Goal: Task Accomplishment & Management: Manage account settings

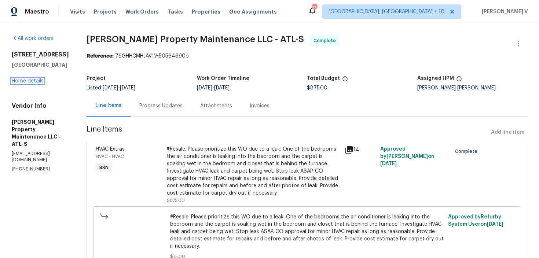
click at [37, 82] on link "Home details" at bounding box center [28, 80] width 32 height 5
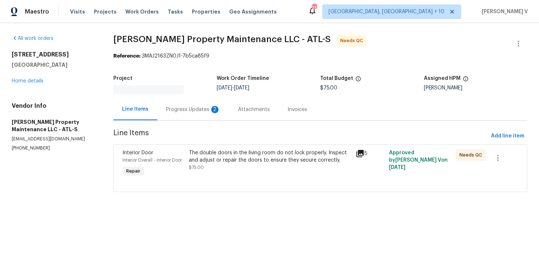
click at [192, 102] on div "Progress Updates 2" at bounding box center [193, 110] width 72 height 22
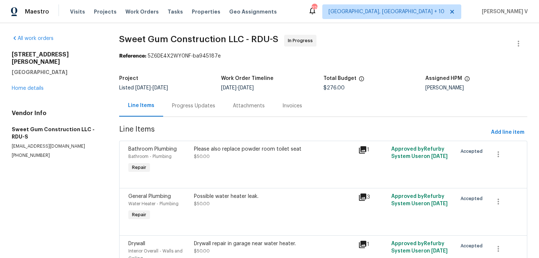
click at [210, 107] on div "Progress Updates" at bounding box center [193, 105] width 43 height 7
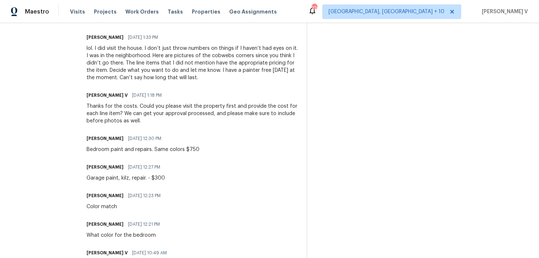
scroll to position [252, 0]
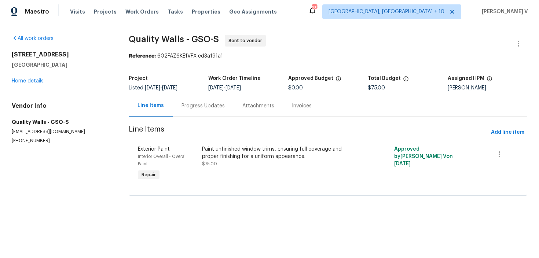
click at [198, 103] on div "Progress Updates" at bounding box center [202, 105] width 43 height 7
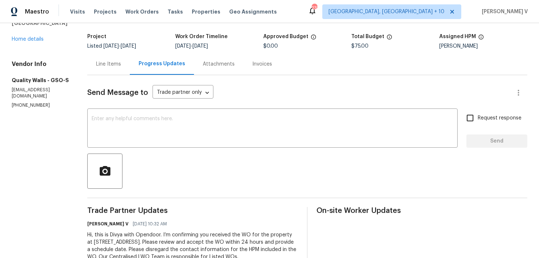
scroll to position [65, 0]
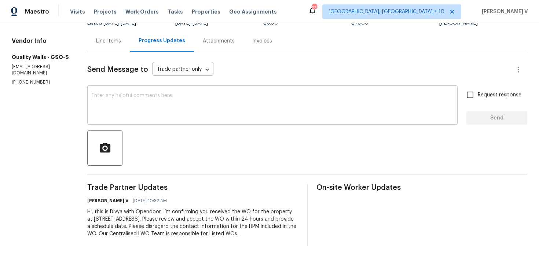
click at [195, 106] on textarea at bounding box center [272, 106] width 361 height 26
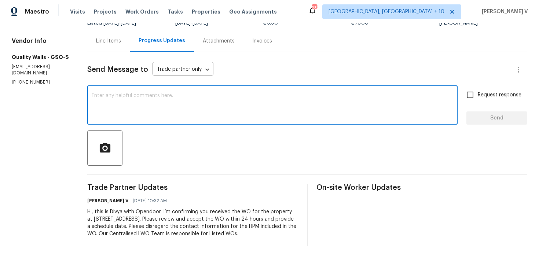
paste textarea "Hi Team, Could you please accept the work order and provide the progress status…"
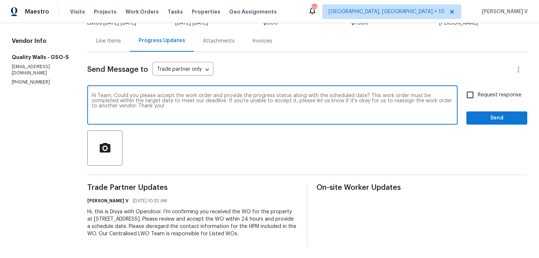
type textarea "Hi Team, Could you please accept the work order and provide the progress status…"
click at [475, 92] on input "Request response" at bounding box center [469, 94] width 15 height 15
checkbox input "true"
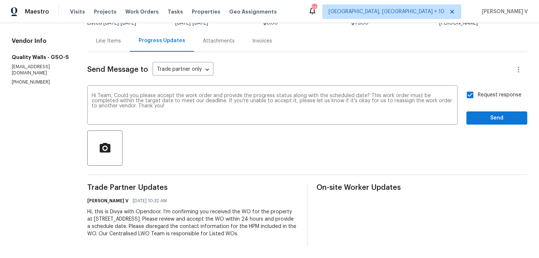
scroll to position [0, 0]
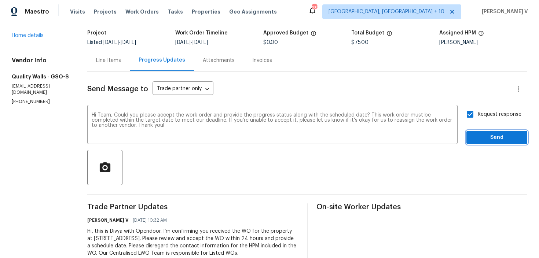
click at [485, 137] on span "Send" at bounding box center [496, 137] width 49 height 9
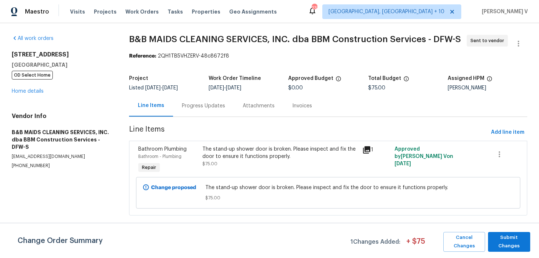
click at [188, 103] on div "Progress Updates" at bounding box center [203, 105] width 43 height 7
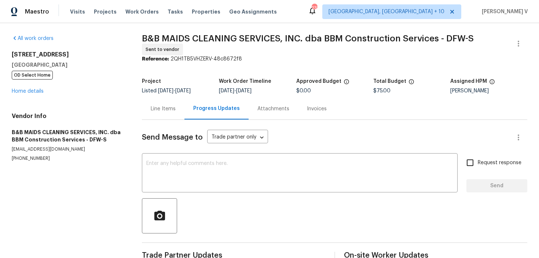
click at [199, 155] on div "x ​" at bounding box center [300, 173] width 316 height 37
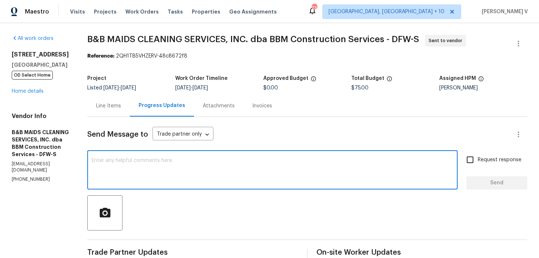
paste textarea "Hi Team, Could you please accept the work order and provide the progress status…"
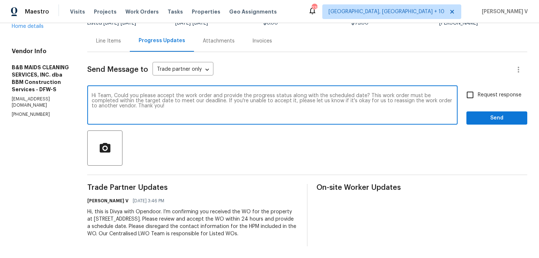
scroll to position [72, 0]
type textarea "Hi Team, Could you please accept the work order and provide the progress status…"
click at [462, 111] on div "Hi Team, Could you please accept the work order and provide the progress status…" at bounding box center [307, 105] width 440 height 37
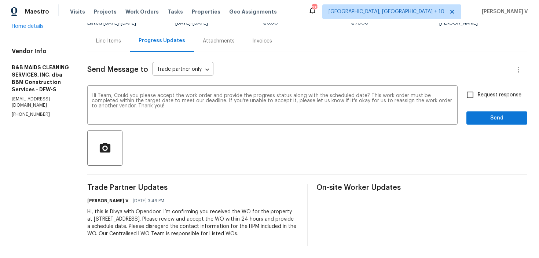
click at [479, 91] on span "Request response" at bounding box center [500, 95] width 44 height 8
click at [478, 90] on input "Request response" at bounding box center [469, 94] width 15 height 15
checkbox input "true"
click at [482, 111] on button "Send" at bounding box center [496, 118] width 61 height 14
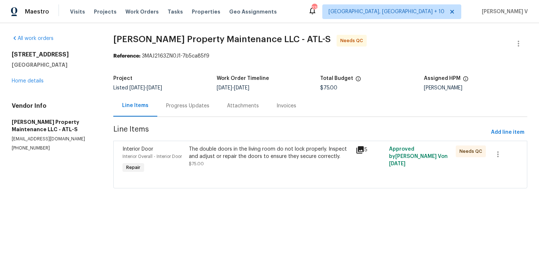
click at [181, 120] on section "Glen Property Maintenance LLC - ATL-S Needs QC Reference: 3MAJ2163ZN0J1-7b5ca85…" at bounding box center [320, 116] width 414 height 162
click at [187, 114] on div "Progress Updates" at bounding box center [187, 106] width 61 height 22
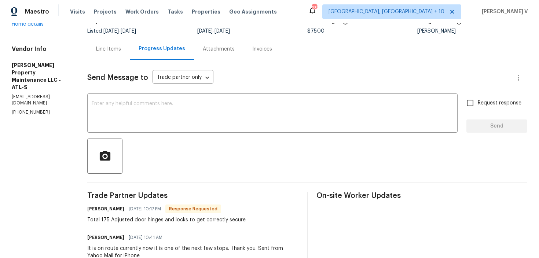
scroll to position [41, 0]
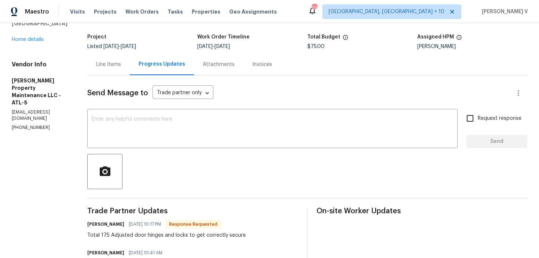
click at [118, 59] on div "Line Items" at bounding box center [108, 65] width 43 height 22
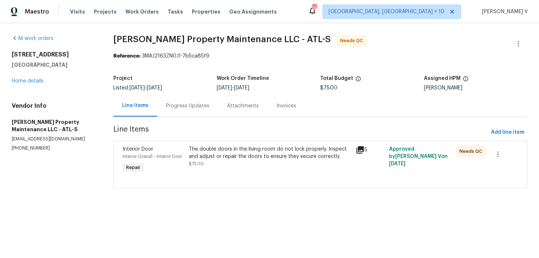
click at [216, 154] on div "The double doors in the living room do not lock properly. Inspect and adjust or…" at bounding box center [270, 153] width 162 height 15
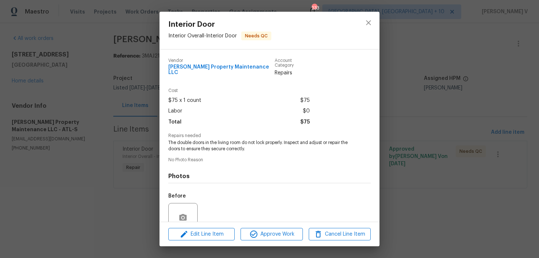
scroll to position [61, 0]
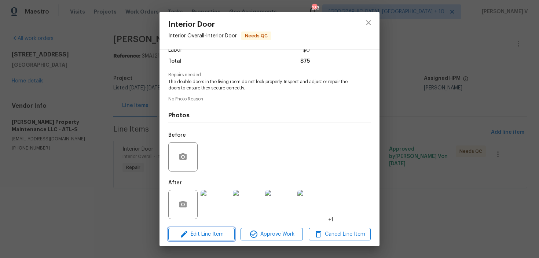
click at [210, 236] on span "Edit Line Item" at bounding box center [201, 234] width 62 height 9
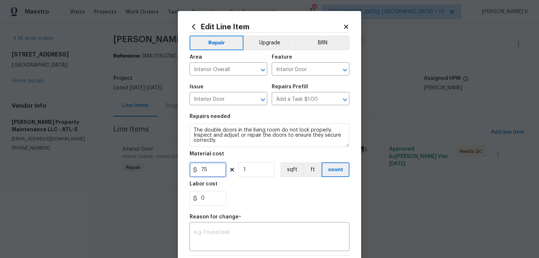
click at [202, 172] on input "75" at bounding box center [208, 169] width 37 height 15
type input "175"
click at [207, 232] on textarea at bounding box center [269, 237] width 151 height 15
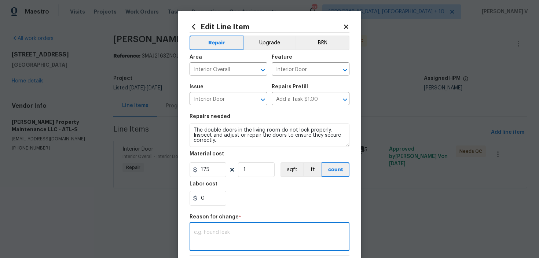
paste textarea "(DV) Updated per vendor’s final cost."
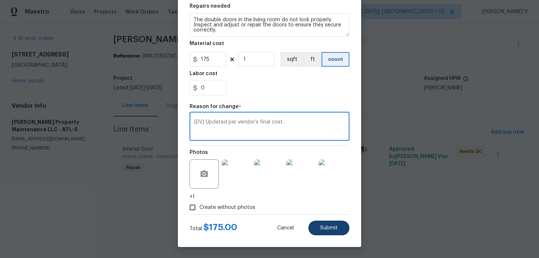
type textarea "(DV) Updated per vendor’s final cost."
click at [333, 225] on span "Submit" at bounding box center [329, 227] width 18 height 5
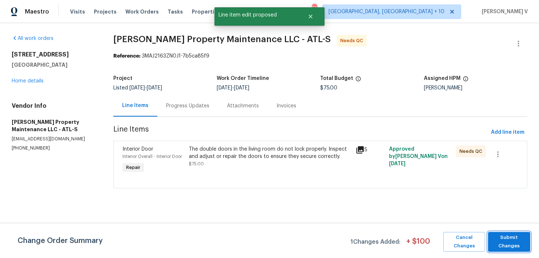
scroll to position [0, 0]
click at [502, 239] on span "Submit Changes" at bounding box center [509, 242] width 35 height 17
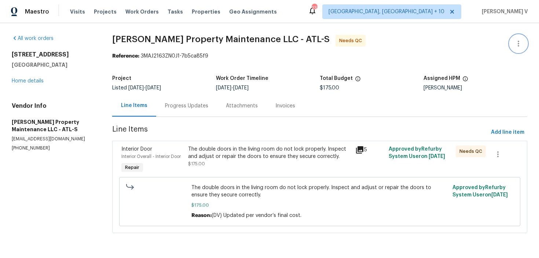
click at [515, 40] on icon "button" at bounding box center [518, 43] width 9 height 9
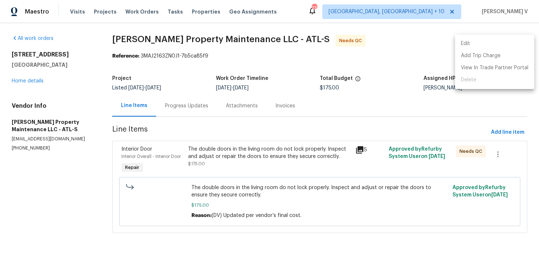
click at [515, 40] on li "Edit" at bounding box center [494, 44] width 79 height 12
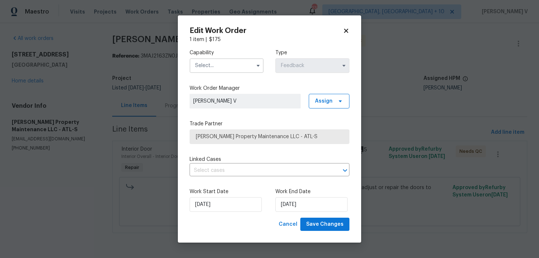
click at [210, 65] on input "text" at bounding box center [227, 65] width 74 height 15
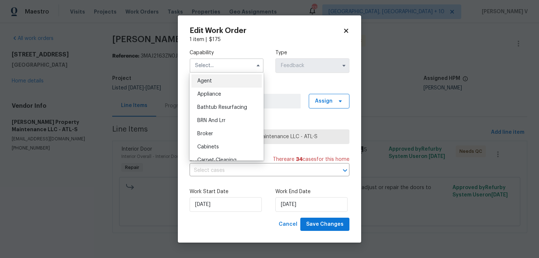
click at [202, 81] on span "Agent" at bounding box center [204, 80] width 15 height 5
type input "Agent"
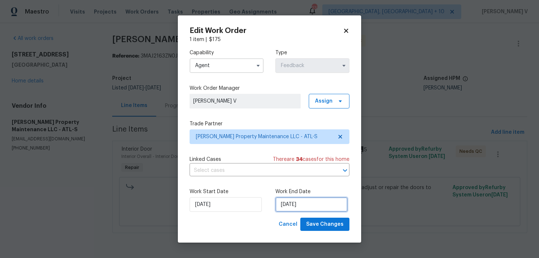
click at [303, 207] on input "13/08/2025" at bounding box center [311, 204] width 72 height 15
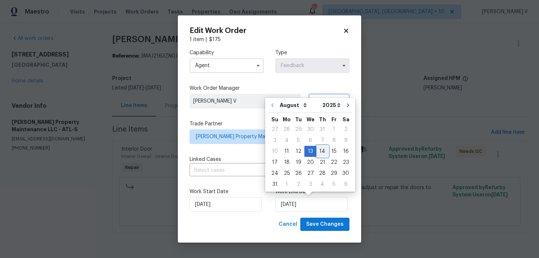
click at [318, 150] on div "14" at bounding box center [322, 151] width 12 height 10
type input "14/08/2025"
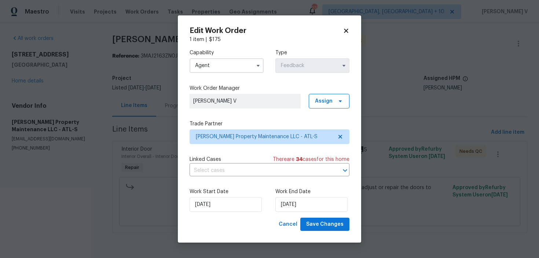
click at [317, 233] on div "Edit Work Order 1 item | $ 175 Capability Agent Type Feedback Work Order Manage…" at bounding box center [269, 129] width 183 height 228
click at [317, 229] on span "Save Changes" at bounding box center [324, 224] width 37 height 9
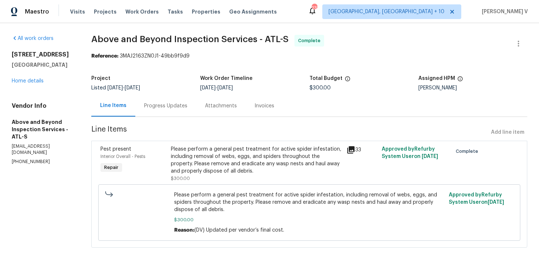
click at [179, 100] on div "Progress Updates" at bounding box center [165, 106] width 61 height 22
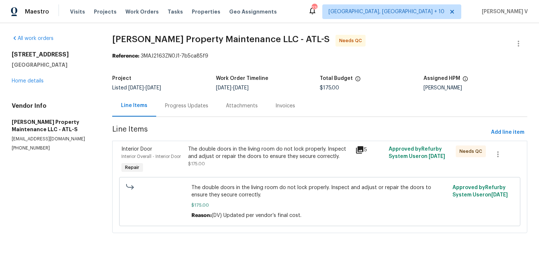
click at [238, 150] on div "The double doors in the living room do not lock properly. Inspect and adjust or…" at bounding box center [269, 153] width 163 height 15
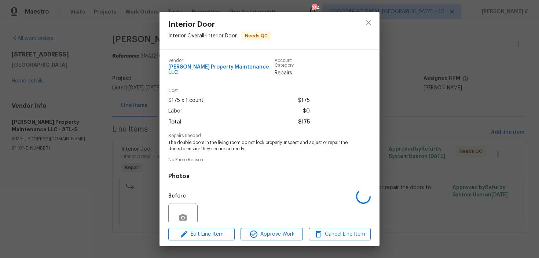
scroll to position [61, 0]
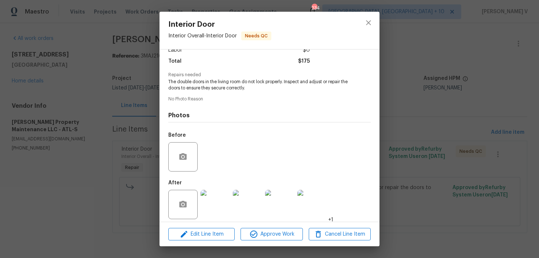
click at [214, 194] on img at bounding box center [215, 204] width 29 height 29
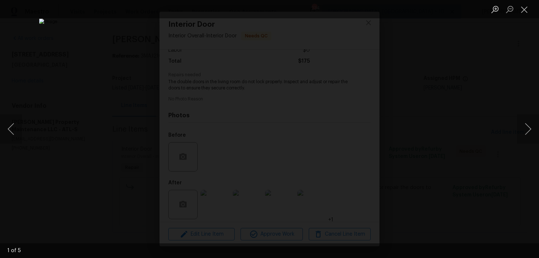
click at [62, 84] on div "Lightbox" at bounding box center [269, 129] width 539 height 258
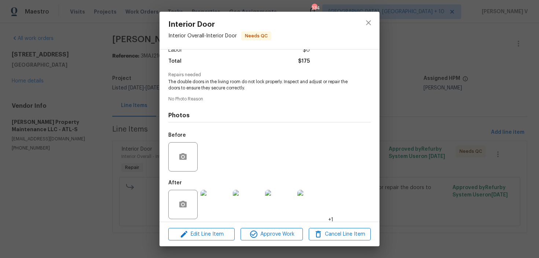
click at [92, 86] on div "Interior Door Interior Overall - Interior Door Needs QC Vendor Glen Property Ma…" at bounding box center [269, 129] width 539 height 258
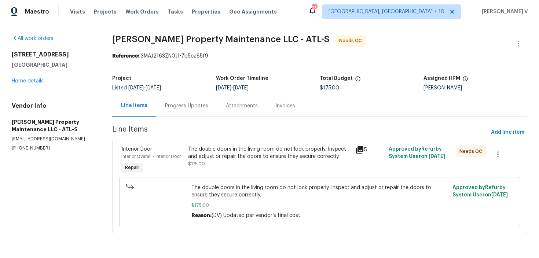
click at [165, 99] on div "Progress Updates" at bounding box center [186, 106] width 61 height 22
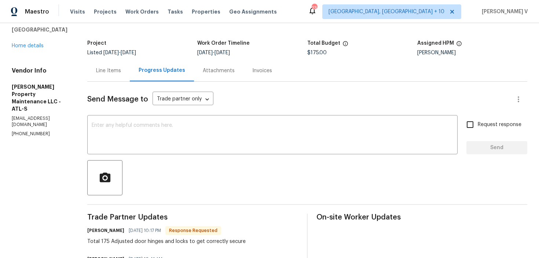
scroll to position [23, 0]
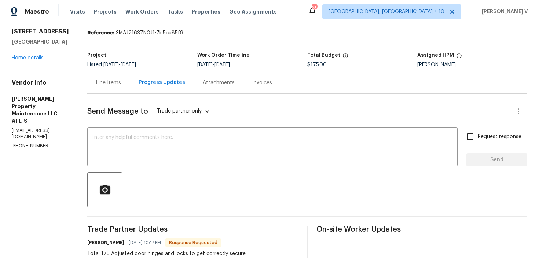
click at [118, 79] on div "Line Items" at bounding box center [108, 82] width 25 height 7
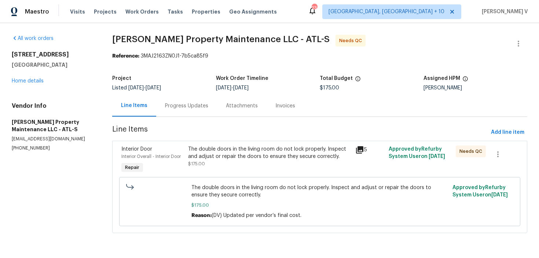
click at [227, 138] on span "Line Items" at bounding box center [300, 133] width 376 height 14
click at [227, 157] on div "The double doors in the living room do not lock properly. Inspect and adjust or…" at bounding box center [269, 153] width 163 height 15
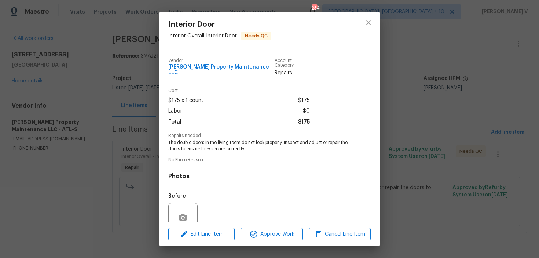
scroll to position [61, 0]
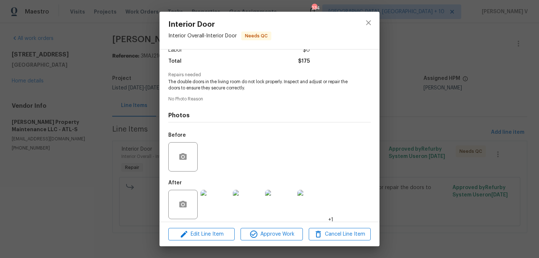
click at [218, 208] on img at bounding box center [215, 204] width 29 height 29
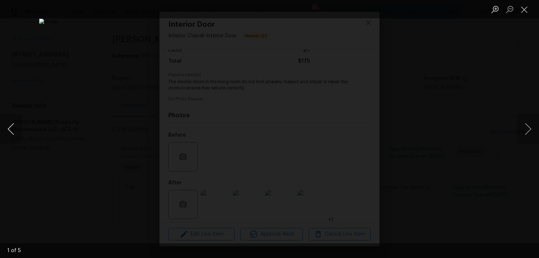
click at [14, 125] on button "Previous image" at bounding box center [11, 128] width 22 height 29
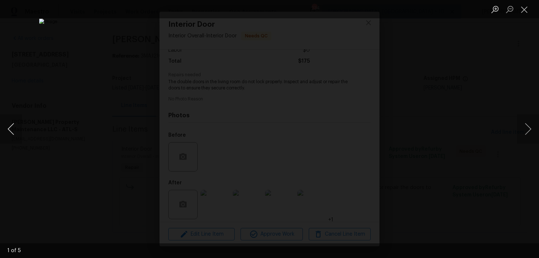
click at [14, 125] on button "Previous image" at bounding box center [11, 128] width 22 height 29
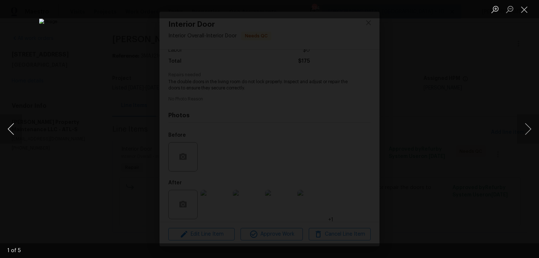
click at [14, 125] on button "Previous image" at bounding box center [11, 128] width 22 height 29
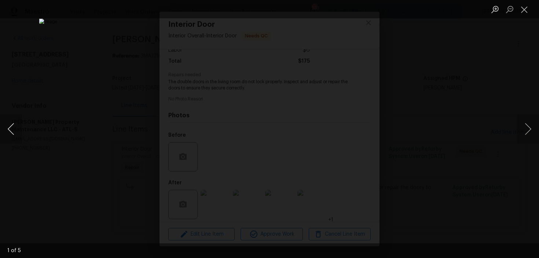
click at [14, 125] on button "Previous image" at bounding box center [11, 128] width 22 height 29
click at [60, 109] on div "Lightbox" at bounding box center [269, 129] width 539 height 258
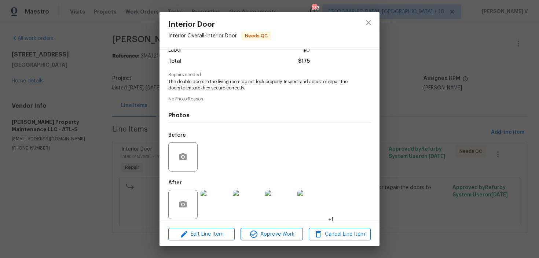
click at [60, 109] on div "Interior Door Interior Overall - Interior Door Needs QC Vendor Glen Property Ma…" at bounding box center [269, 129] width 539 height 258
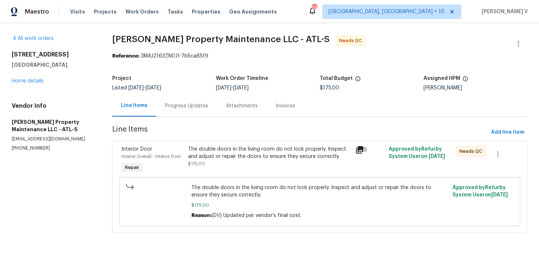
click at [250, 153] on div "The double doors in the living room do not lock properly. Inspect and adjust or…" at bounding box center [269, 153] width 163 height 15
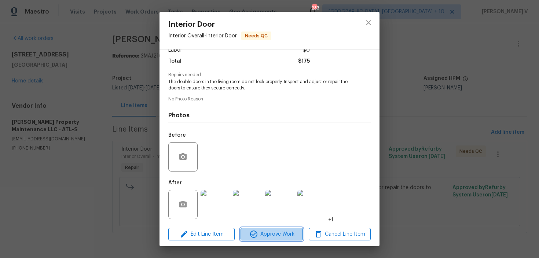
click at [262, 231] on span "Approve Work" at bounding box center [272, 234] width 58 height 9
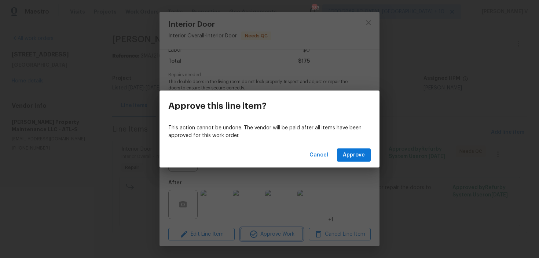
click at [124, 152] on div "Approve this line item? This action cannot be undone. The vendor will be paid a…" at bounding box center [269, 129] width 539 height 258
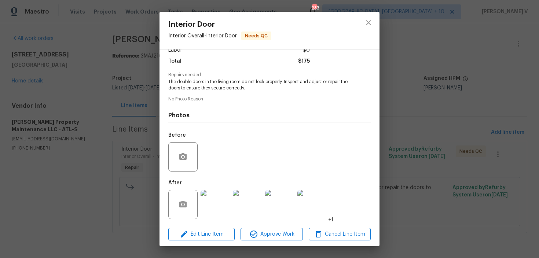
click at [173, 113] on h4 "Photos" at bounding box center [269, 115] width 202 height 7
click at [145, 118] on div "Interior Door Interior Overall - Interior Door Needs QC Vendor Glen Property Ma…" at bounding box center [269, 129] width 539 height 258
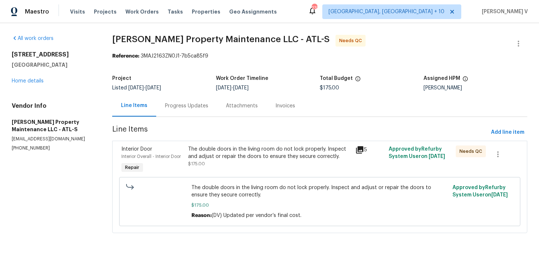
click at [192, 108] on div "Progress Updates" at bounding box center [186, 105] width 43 height 7
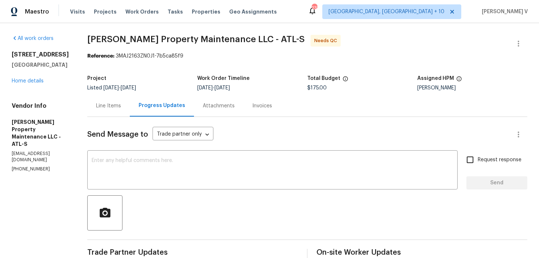
click at [110, 107] on div "Line Items" at bounding box center [108, 105] width 25 height 7
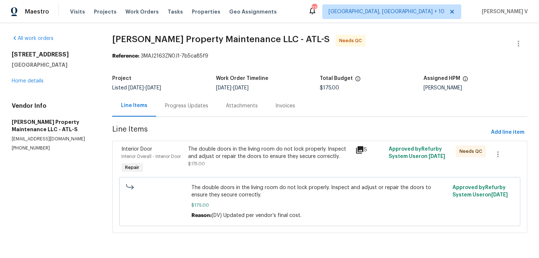
click at [258, 154] on div "The double doors in the living room do not lock properly. Inspect and adjust or…" at bounding box center [269, 153] width 163 height 15
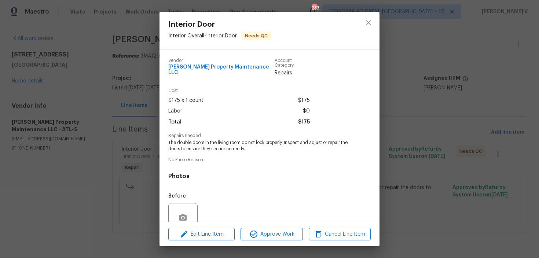
scroll to position [61, 0]
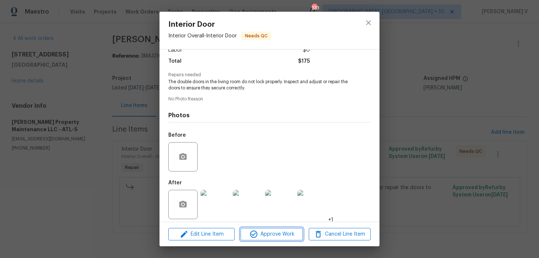
click at [271, 240] on button "Approve Work" at bounding box center [271, 234] width 62 height 13
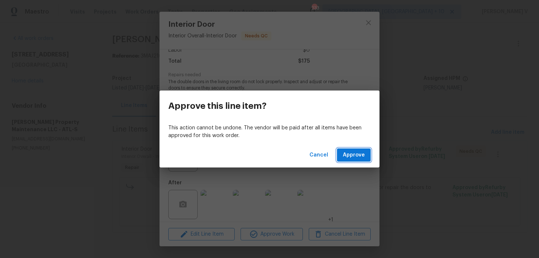
click at [359, 158] on span "Approve" at bounding box center [354, 155] width 22 height 9
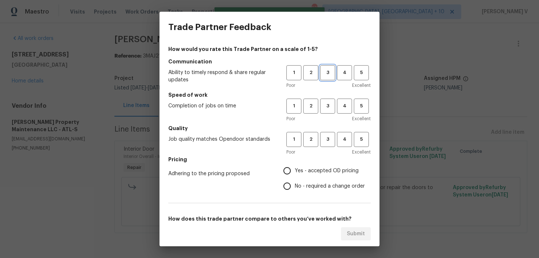
click at [327, 75] on span "3" at bounding box center [328, 73] width 14 height 8
click at [328, 103] on span "3" at bounding box center [328, 106] width 14 height 8
click at [328, 133] on button "3" at bounding box center [327, 139] width 15 height 15
click at [303, 179] on label "No - required a change order" at bounding box center [321, 186] width 85 height 15
click at [295, 179] on input "No - required a change order" at bounding box center [286, 186] width 15 height 15
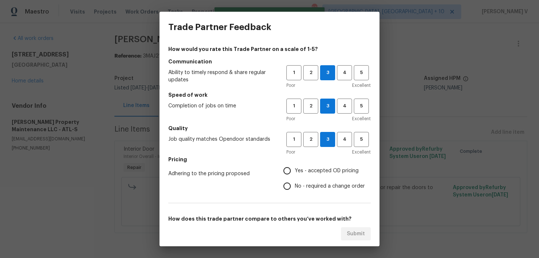
radio input "true"
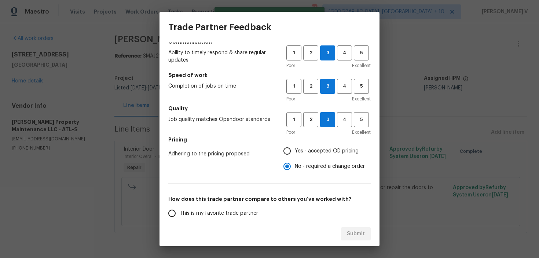
scroll to position [41, 0]
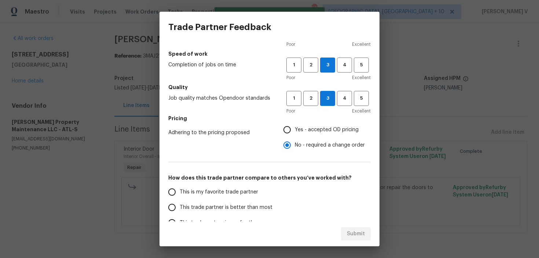
click at [233, 198] on label "This is my favorite trade partner" at bounding box center [222, 191] width 116 height 15
click at [180, 198] on input "This is my favorite trade partner" at bounding box center [171, 191] width 15 height 15
radio input "false"
click at [233, 203] on label "This trade partner is better than most" at bounding box center [222, 207] width 116 height 15
click at [180, 203] on input "This trade partner is better than most" at bounding box center [171, 207] width 15 height 15
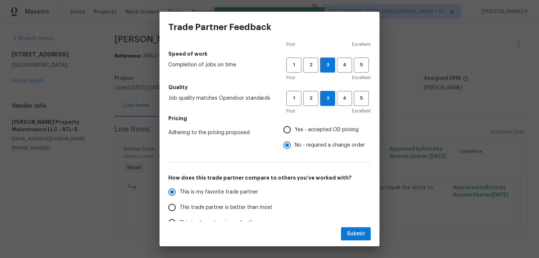
radio input "false"
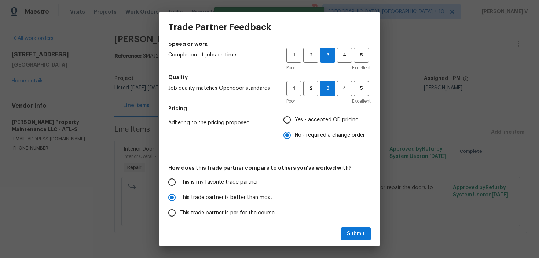
scroll to position [60, 0]
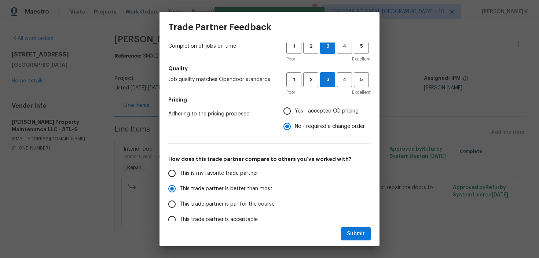
click at [251, 201] on span "This trade partner is par for the course" at bounding box center [227, 205] width 95 height 8
click at [180, 201] on input "This trade partner is par for the course" at bounding box center [171, 203] width 15 height 15
click at [342, 232] on button "Submit" at bounding box center [356, 234] width 30 height 14
radio input "true"
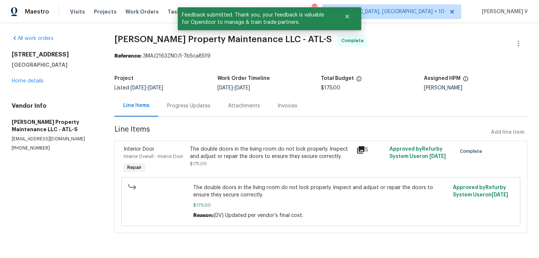
click at [186, 100] on div "Progress Updates" at bounding box center [188, 106] width 61 height 22
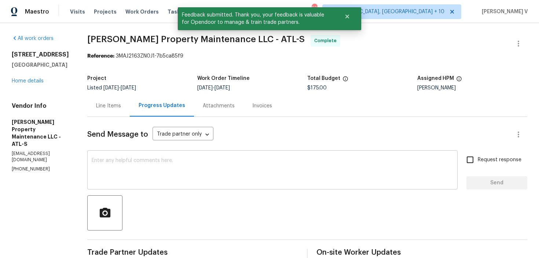
click at [151, 170] on textarea at bounding box center [272, 171] width 361 height 26
paste textarea "Hey, we have updated the cost to $ and the work order has been approved. Thanks…"
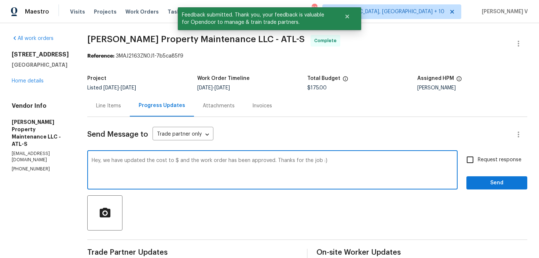
click at [176, 161] on textarea "Hey, we have updated the cost to $ and the work order has been approved. Thanks…" at bounding box center [272, 171] width 361 height 26
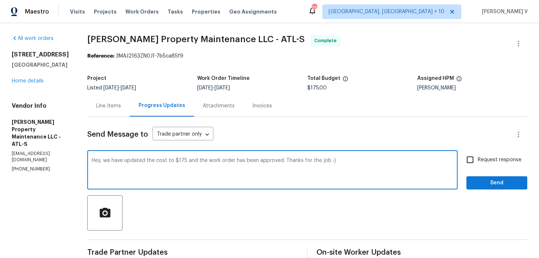
type textarea "Hey, we have updated the cost to $175 and the work order has been approved. Tha…"
click at [486, 181] on span "Send" at bounding box center [496, 183] width 49 height 9
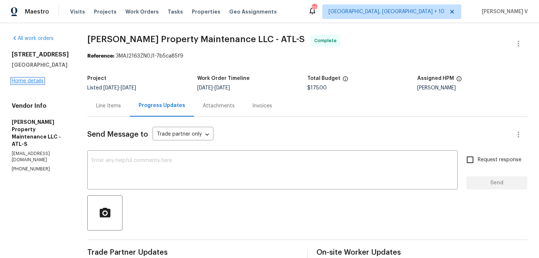
click at [30, 81] on link "Home details" at bounding box center [28, 80] width 32 height 5
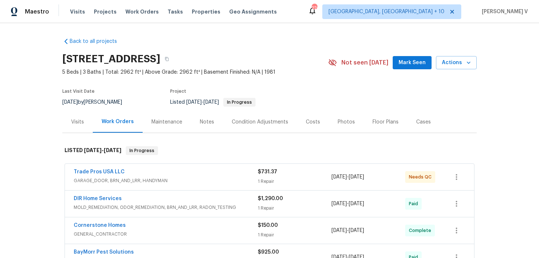
scroll to position [60, 0]
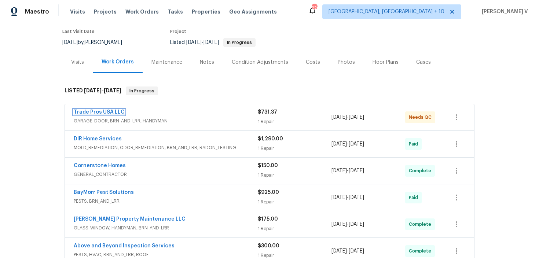
click at [106, 111] on link "Trade Pros USA LLC" at bounding box center [99, 112] width 51 height 5
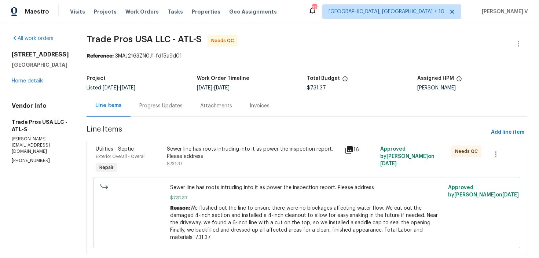
click at [202, 114] on div "Attachments" at bounding box center [215, 106] width 49 height 22
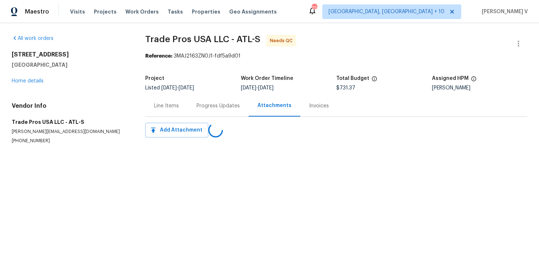
click at [183, 111] on div "Line Items" at bounding box center [166, 106] width 43 height 22
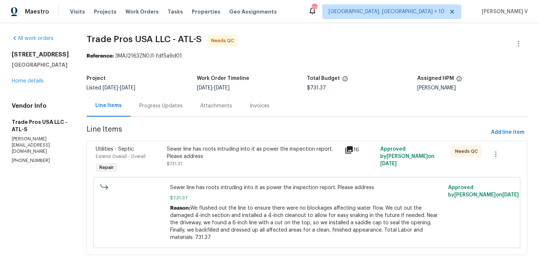
click at [174, 108] on div "Progress Updates" at bounding box center [160, 105] width 43 height 7
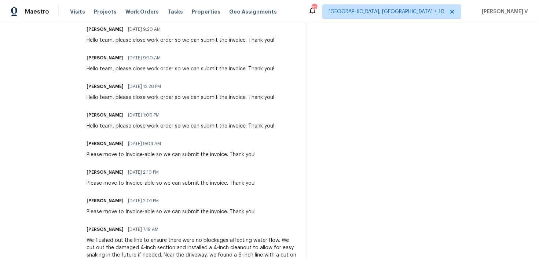
scroll to position [43, 0]
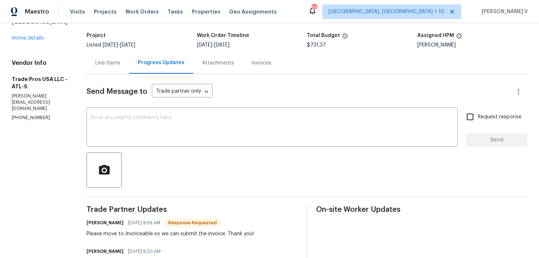
click at [438, 52] on div "Line Items Progress Updates Attachments Invoices" at bounding box center [307, 63] width 441 height 22
click at [433, 46] on div "Samuel Vetrik" at bounding box center [472, 45] width 110 height 5
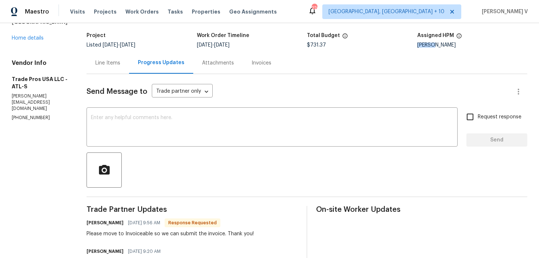
click at [433, 46] on div "Samuel Vetrik" at bounding box center [472, 45] width 110 height 5
copy div "Samuel Vetrik"
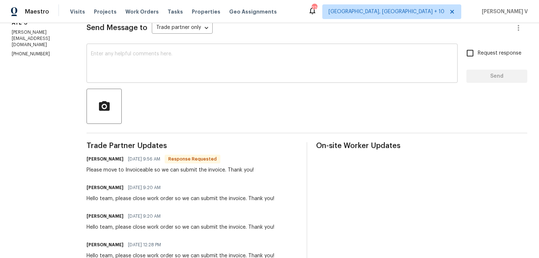
scroll to position [0, 0]
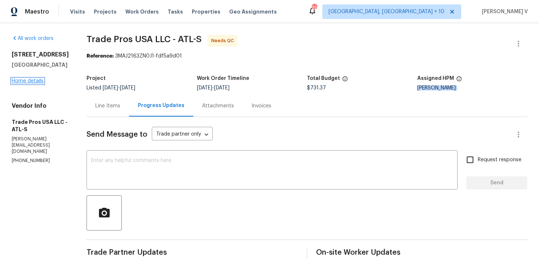
click at [32, 84] on link "Home details" at bounding box center [28, 80] width 32 height 5
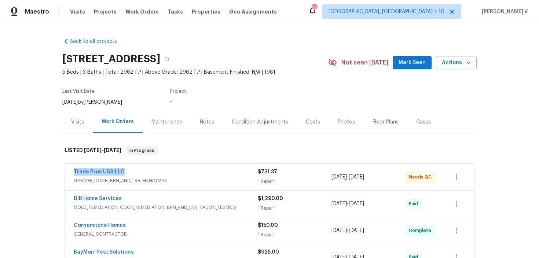
drag, startPoint x: 83, startPoint y: 172, endPoint x: 155, endPoint y: 172, distance: 71.8
click at [155, 172] on div "Back to all projects 7040 Northgreen Dr, Atlanta, GA 30328 5 Beds | 3 Baths | T…" at bounding box center [269, 140] width 539 height 235
copy link "Trade Pros USA LLC"
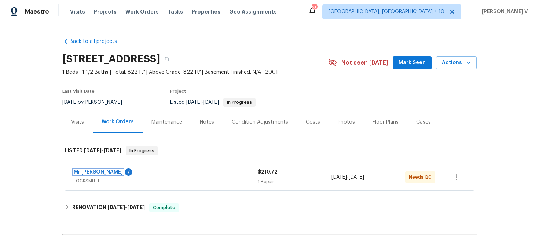
click at [106, 174] on link "Mr Rekey Locksmith" at bounding box center [98, 171] width 49 height 5
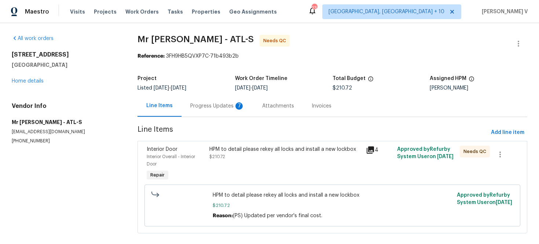
click at [194, 113] on div "Progress Updates 7" at bounding box center [217, 106] width 72 height 22
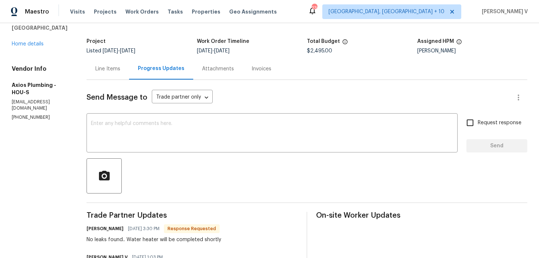
scroll to position [26, 0]
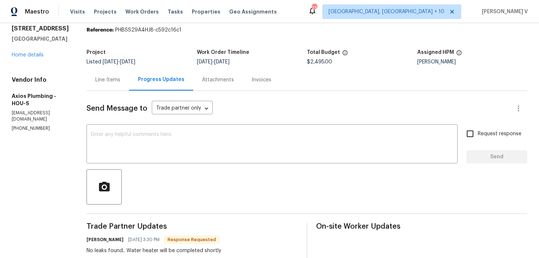
click at [103, 85] on div "Line Items" at bounding box center [108, 80] width 43 height 22
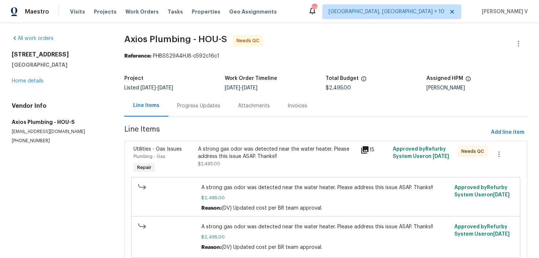
click at [228, 164] on div "A strong gas odor was detected near the water heater. Please address this issue…" at bounding box center [277, 157] width 158 height 22
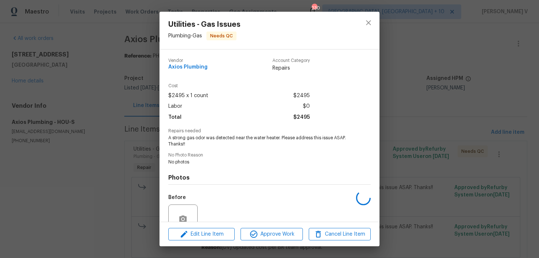
scroll to position [67, 0]
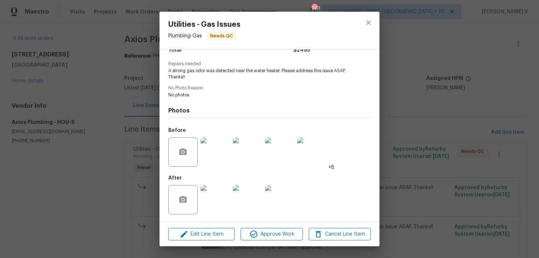
click at [137, 105] on div "Utilities - Gas Issues Plumbing - Gas Needs QC Vendor Axios Plumbing Account Ca…" at bounding box center [269, 129] width 539 height 258
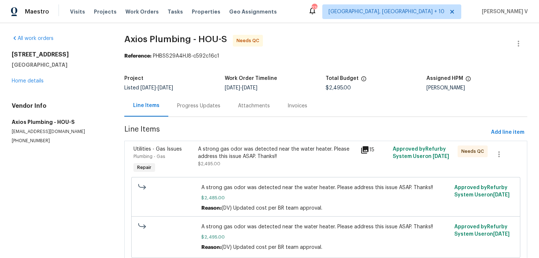
click at [177, 106] on div "Progress Updates" at bounding box center [198, 105] width 43 height 7
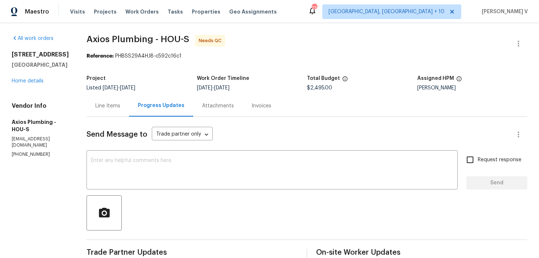
click at [27, 156] on p "[PHONE_NUMBER]" at bounding box center [40, 154] width 57 height 6
copy p "[PHONE_NUMBER]"
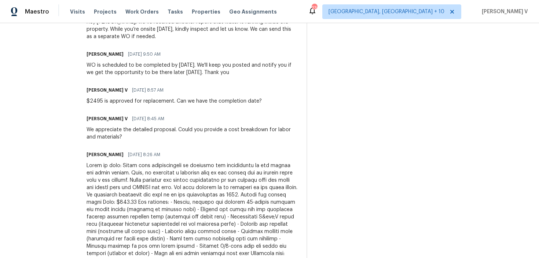
scroll to position [69, 0]
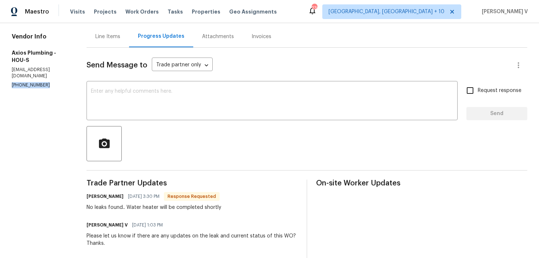
click at [106, 40] on div "Line Items" at bounding box center [108, 37] width 43 height 22
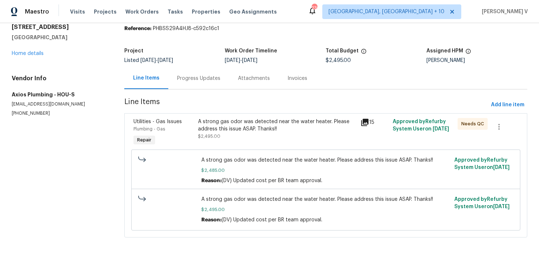
scroll to position [28, 0]
click at [251, 141] on div "A strong gas odor was detected near the water heater. Please address this issue…" at bounding box center [277, 133] width 162 height 34
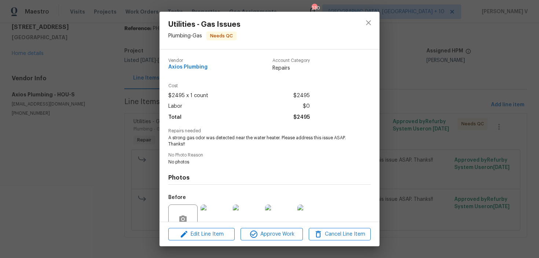
scroll to position [67, 0]
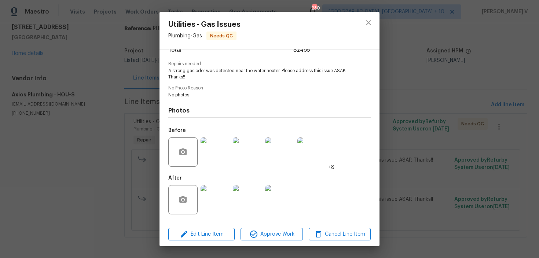
click at [216, 210] on img at bounding box center [215, 199] width 29 height 29
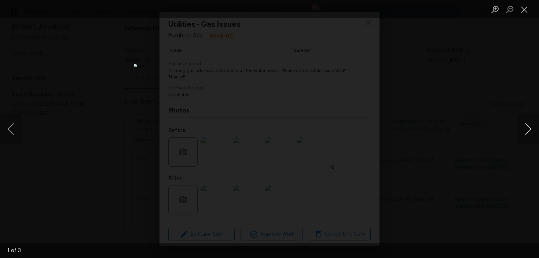
click at [523, 132] on button "Next image" at bounding box center [528, 128] width 22 height 29
click at [391, 72] on div "Lightbox" at bounding box center [269, 129] width 539 height 258
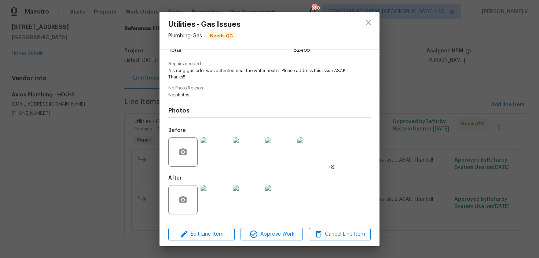
click at [44, 101] on div "Utilities - Gas Issues Plumbing - Gas Needs QC Vendor Axios Plumbing Account Ca…" at bounding box center [269, 129] width 539 height 258
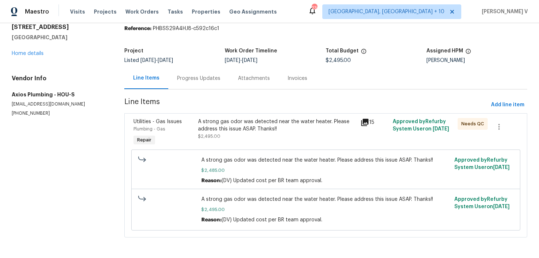
scroll to position [0, 0]
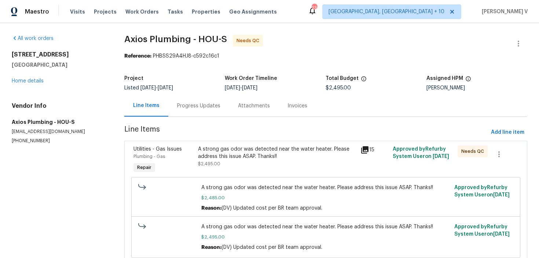
click at [198, 110] on div "Progress Updates" at bounding box center [198, 106] width 61 height 22
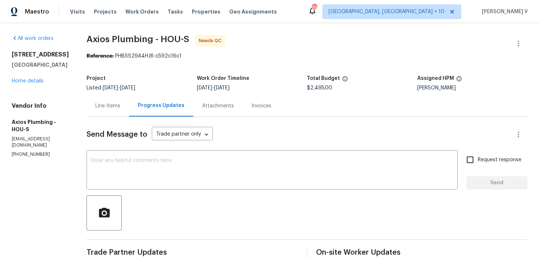
click at [87, 111] on div "Line Items" at bounding box center [108, 106] width 43 height 22
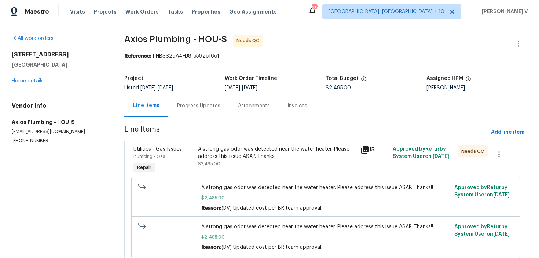
scroll to position [28, 0]
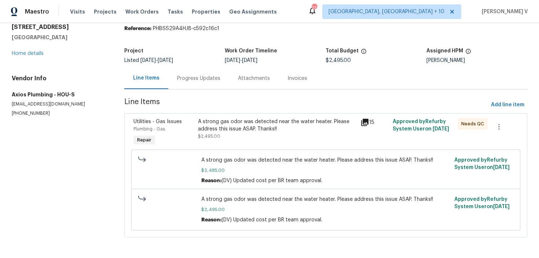
click at [165, 84] on div "Line Items" at bounding box center [146, 78] width 44 height 22
click at [185, 77] on div "Progress Updates" at bounding box center [198, 78] width 43 height 7
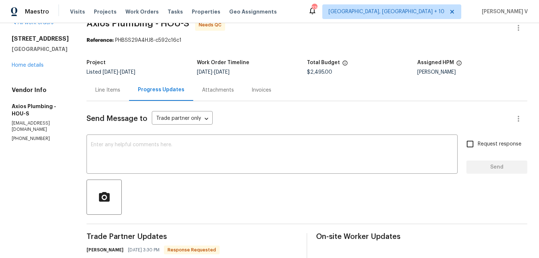
scroll to position [28, 0]
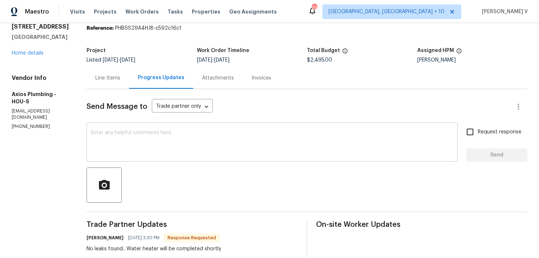
click at [179, 148] on textarea at bounding box center [272, 143] width 362 height 26
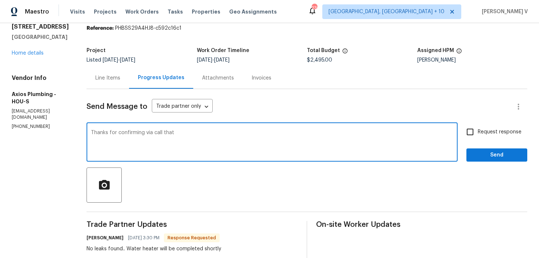
paste textarea "The plumbing work, including the repair of the water heater, has been completed…"
click at [169, 133] on textarea "Thanks for confirming via call that The plumbing work, including the repair of …" at bounding box center [272, 143] width 362 height 26
type textarea "Thanks for confirming via call that the plumbing work, including the repair of …"
click at [472, 137] on input "Request response" at bounding box center [469, 131] width 15 height 15
checkbox input "true"
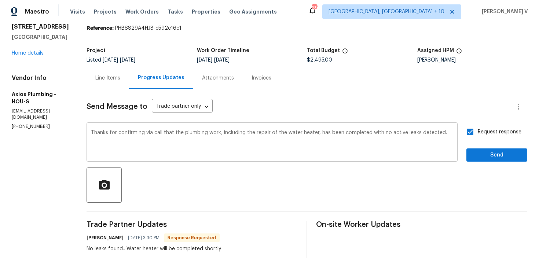
scroll to position [0, 0]
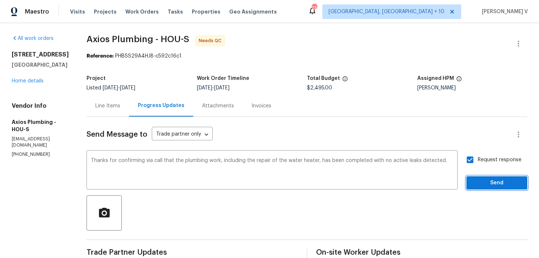
click at [485, 180] on span "Send" at bounding box center [496, 183] width 49 height 9
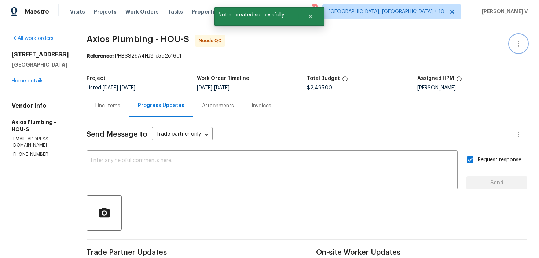
click at [520, 42] on icon "button" at bounding box center [518, 43] width 9 height 9
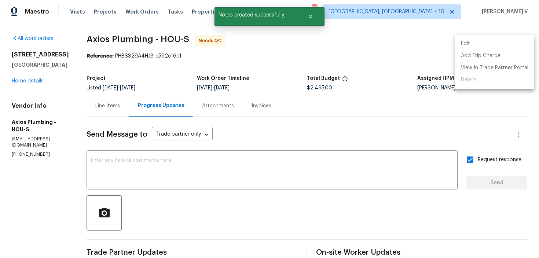
click at [520, 42] on li "Edit" at bounding box center [494, 44] width 79 height 12
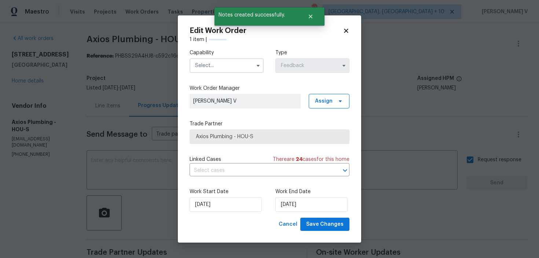
click at [236, 72] on input "text" at bounding box center [227, 65] width 74 height 15
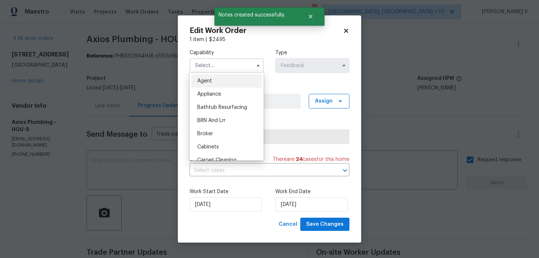
click at [217, 82] on div "Agent" at bounding box center [226, 80] width 70 height 13
type input "Agent"
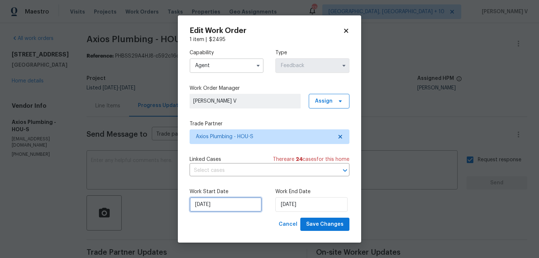
click at [215, 209] on input "09/08/2025" at bounding box center [226, 204] width 72 height 15
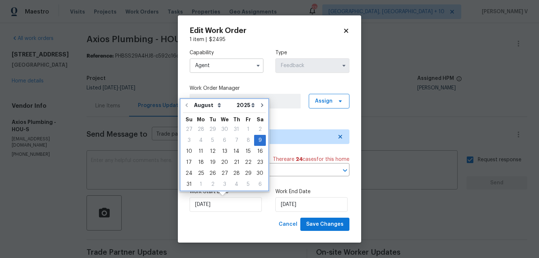
click at [182, 151] on div "August September October November December Open dropdown 2025 2026 Open dropdow…" at bounding box center [224, 145] width 87 height 90
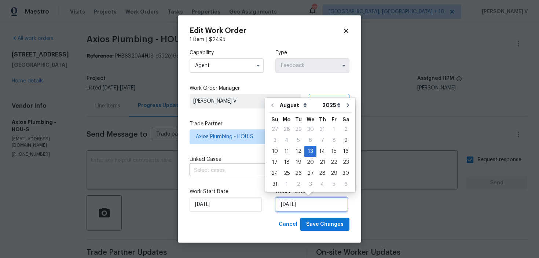
click at [301, 205] on input "13/08/2025" at bounding box center [311, 204] width 72 height 15
click at [317, 154] on div "14" at bounding box center [322, 151] width 12 height 10
type input "14/08/2025"
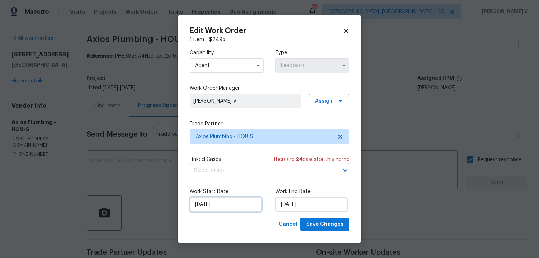
click at [227, 209] on input "09/08/2025" at bounding box center [226, 204] width 72 height 15
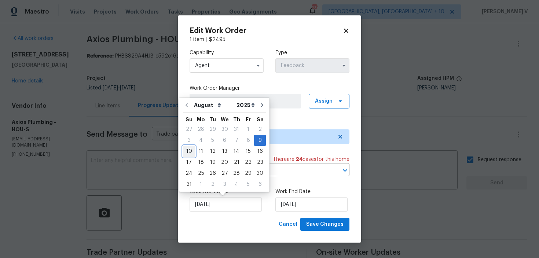
click at [186, 152] on div "10" at bounding box center [189, 151] width 12 height 10
type input "10/08/2025"
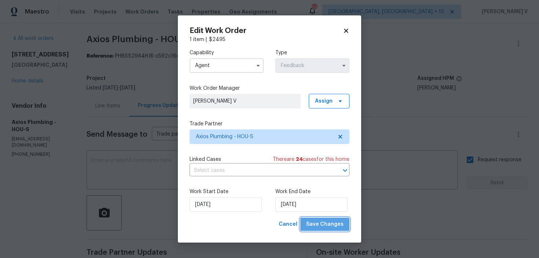
click at [328, 221] on span "Save Changes" at bounding box center [324, 224] width 37 height 9
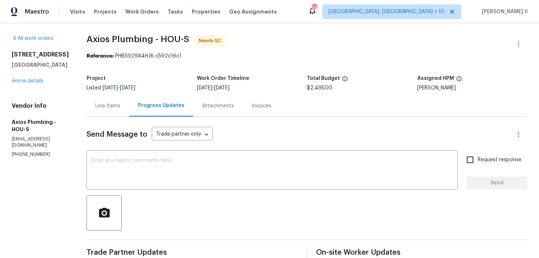
click at [100, 100] on div "Line Items" at bounding box center [108, 106] width 43 height 22
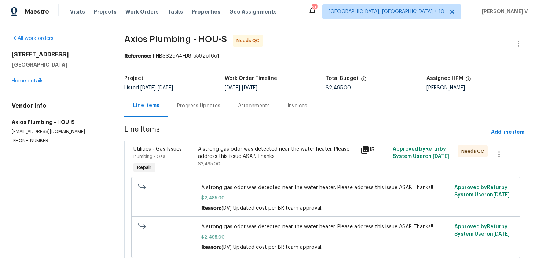
click at [231, 164] on div "A strong gas odor was detected near the water heater. Please address this issue…" at bounding box center [277, 157] width 158 height 22
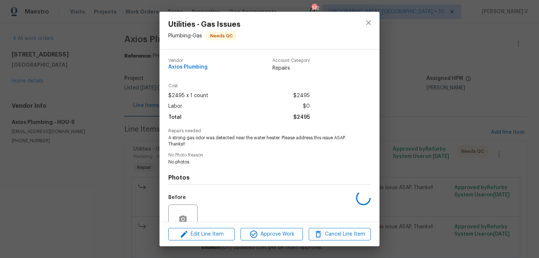
scroll to position [67, 0]
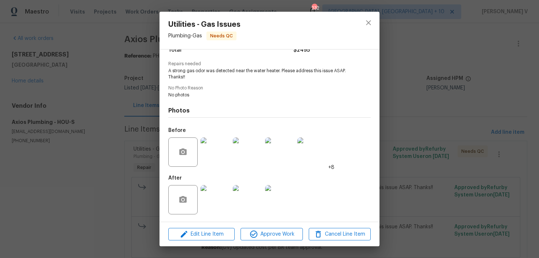
click at [214, 184] on div at bounding box center [215, 200] width 32 height 38
click at [213, 191] on img at bounding box center [215, 199] width 29 height 29
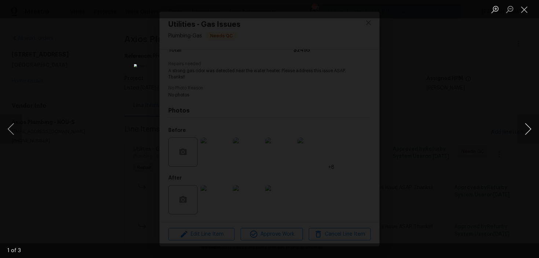
click at [535, 127] on button "Next image" at bounding box center [528, 128] width 22 height 29
click at [526, 129] on button "Next image" at bounding box center [528, 128] width 22 height 29
click at [474, 87] on div "Lightbox" at bounding box center [269, 129] width 539 height 258
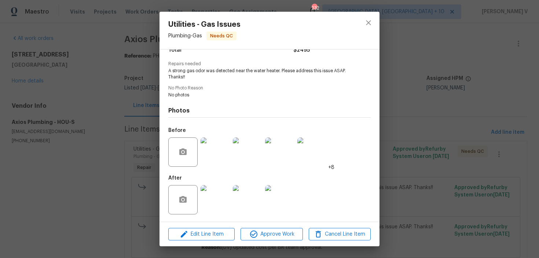
click at [240, 166] on img at bounding box center [247, 151] width 29 height 29
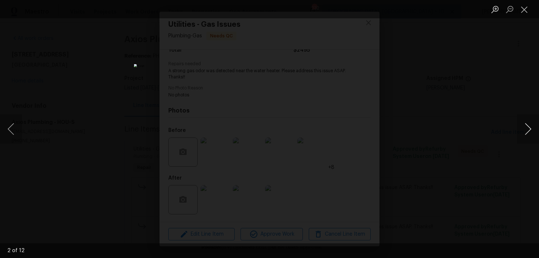
click at [525, 135] on button "Next image" at bounding box center [528, 128] width 22 height 29
click at [455, 108] on div "Lightbox" at bounding box center [269, 129] width 539 height 258
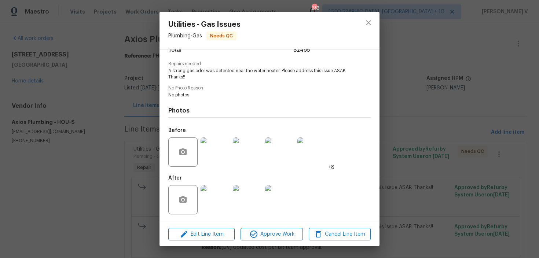
click at [221, 205] on img at bounding box center [215, 199] width 29 height 29
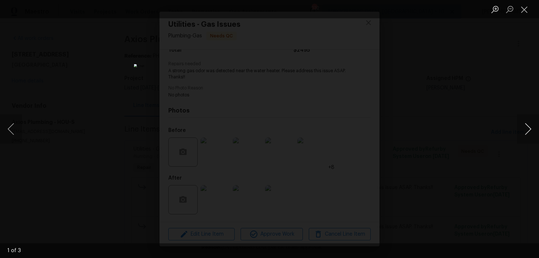
click at [519, 134] on button "Next image" at bounding box center [528, 128] width 22 height 29
click at [510, 104] on div "Lightbox" at bounding box center [269, 129] width 539 height 258
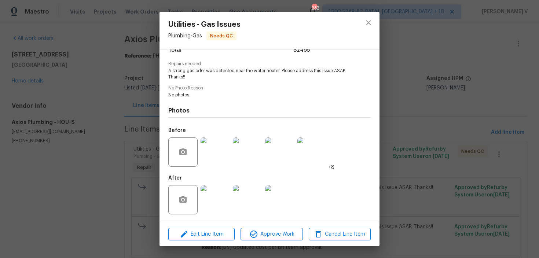
click at [510, 104] on div "Utilities - Gas Issues Plumbing - Gas Needs QC Vendor Axios Plumbing Account Ca…" at bounding box center [269, 129] width 539 height 258
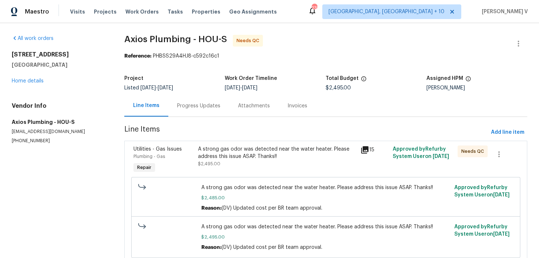
click at [272, 150] on div "A strong gas odor was detected near the water heater. Please address this issue…" at bounding box center [277, 153] width 158 height 15
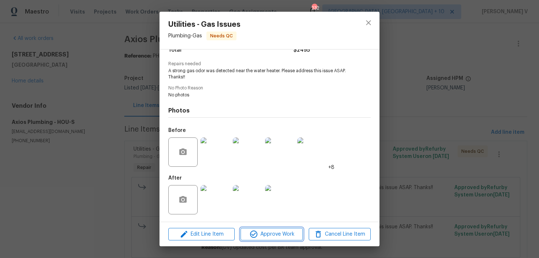
click at [260, 235] on span "Approve Work" at bounding box center [272, 234] width 58 height 9
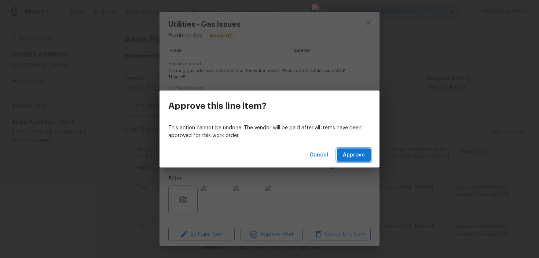
click at [351, 154] on span "Approve" at bounding box center [354, 155] width 22 height 9
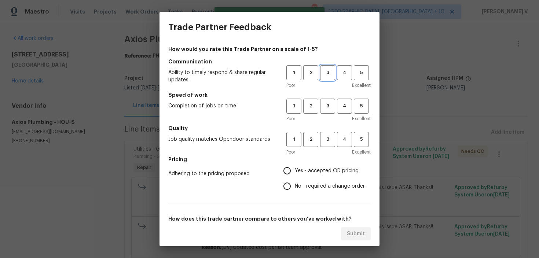
click at [330, 70] on span "3" at bounding box center [328, 73] width 14 height 8
click at [328, 111] on button "3" at bounding box center [327, 106] width 15 height 15
click at [327, 140] on span "3" at bounding box center [328, 139] width 14 height 8
click at [297, 183] on span "No - required a change order" at bounding box center [330, 187] width 70 height 8
click at [295, 183] on input "No - required a change order" at bounding box center [286, 186] width 15 height 15
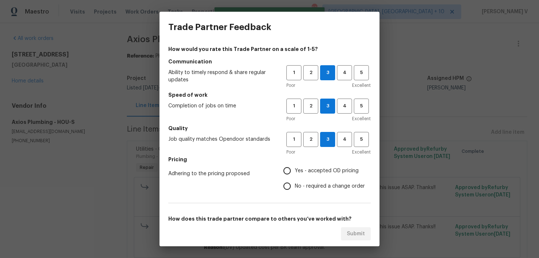
radio input "true"
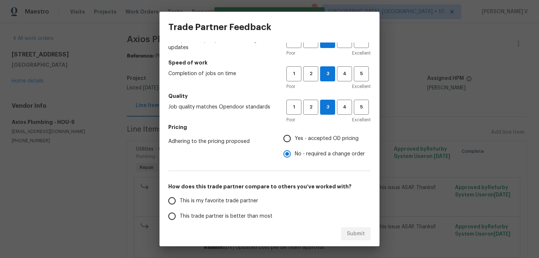
click at [250, 209] on label "This trade partner is better than most" at bounding box center [222, 216] width 116 height 15
click at [180, 209] on input "This trade partner is better than most" at bounding box center [171, 216] width 15 height 15
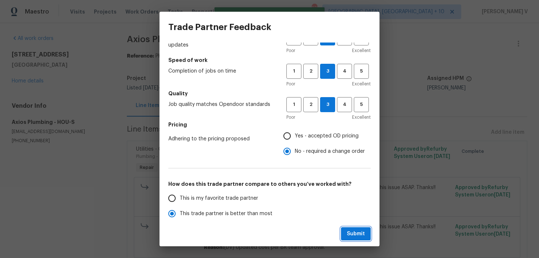
click at [361, 236] on span "Submit" at bounding box center [356, 233] width 18 height 9
radio input "true"
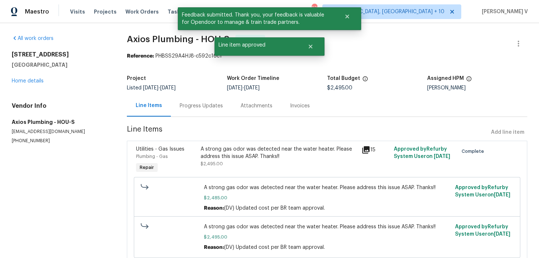
click at [195, 106] on div "Progress Updates" at bounding box center [201, 105] width 43 height 7
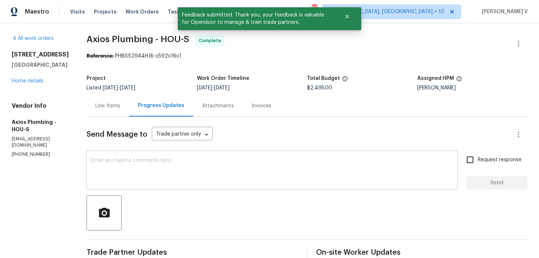
click at [173, 184] on div "x ​" at bounding box center [272, 170] width 371 height 37
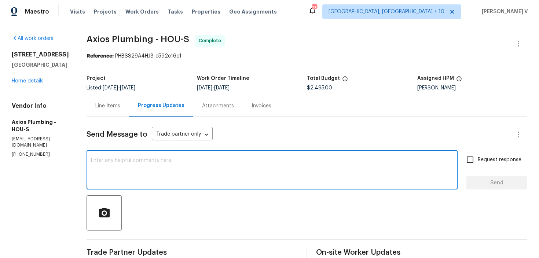
paste textarea "Hey, the work order has been approved. Thanks for the job :)"
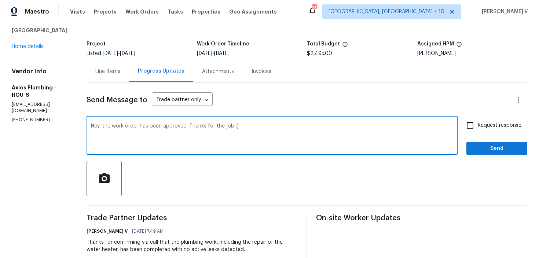
type textarea "Hey, the work order has been approved. Thanks for the job :)"
click at [489, 152] on span "Send" at bounding box center [496, 148] width 49 height 9
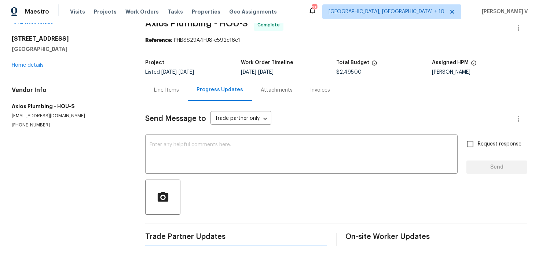
scroll to position [34, 0]
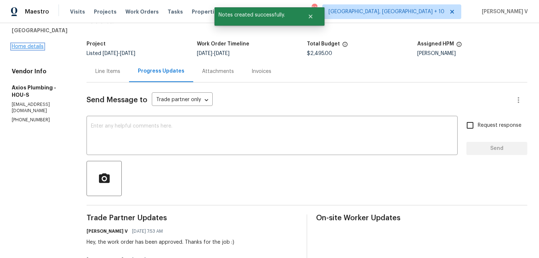
click at [30, 49] on link "Home details" at bounding box center [28, 46] width 32 height 5
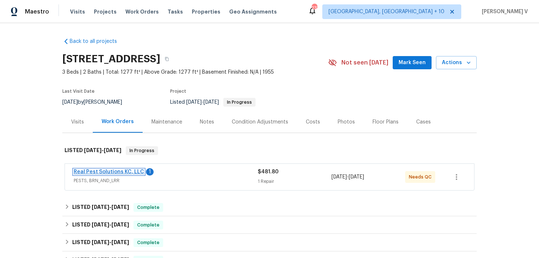
click at [103, 171] on link "Real Pest Solutions KC, LLC" at bounding box center [109, 171] width 70 height 5
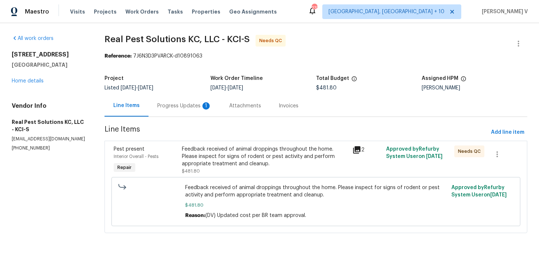
click at [192, 100] on div "Progress Updates 1" at bounding box center [184, 106] width 72 height 22
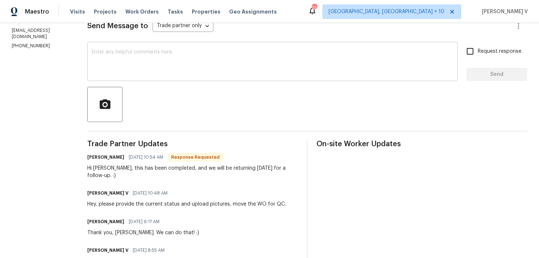
scroll to position [45, 0]
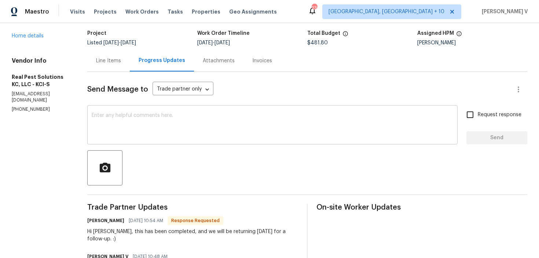
click at [179, 140] on div "x ​" at bounding box center [272, 125] width 370 height 37
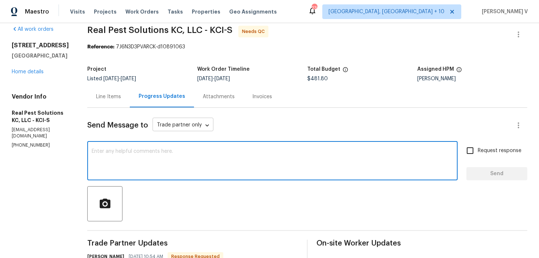
scroll to position [0, 0]
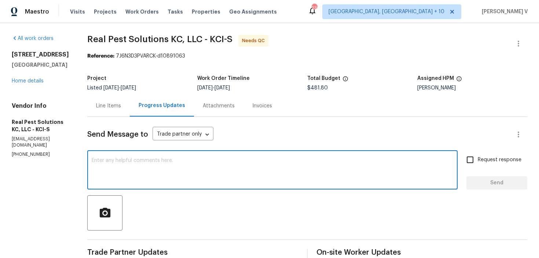
click at [120, 108] on div "Line Items" at bounding box center [108, 105] width 25 height 7
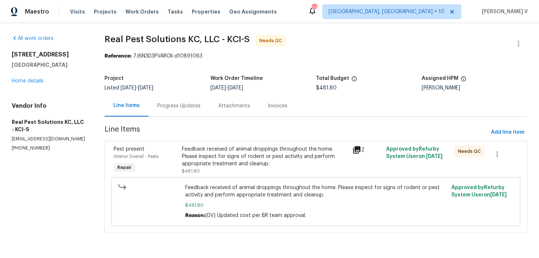
click at [247, 162] on div "Feedback received of animal droppings throughout the home. Please inspect for s…" at bounding box center [265, 157] width 166 height 22
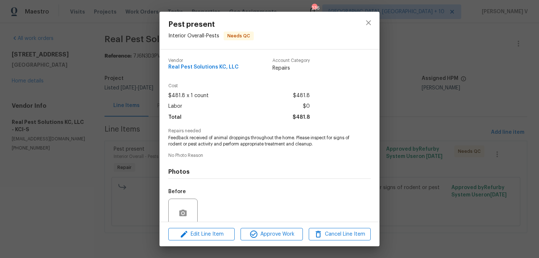
scroll to position [61, 0]
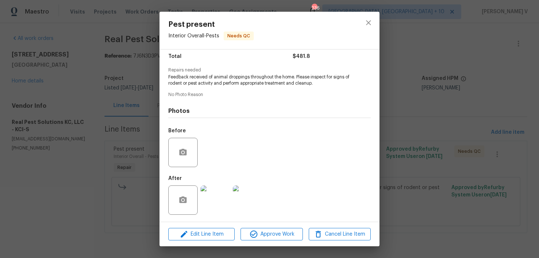
click at [221, 198] on img at bounding box center [215, 199] width 29 height 29
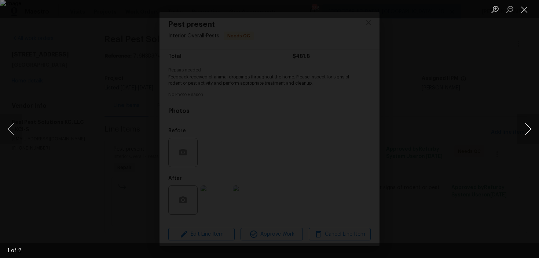
click at [530, 128] on button "Next image" at bounding box center [528, 128] width 22 height 29
click at [273, 123] on img "Lightbox" at bounding box center [269, 129] width 539 height 258
click at [216, 207] on div "Lightbox" at bounding box center [269, 129] width 539 height 258
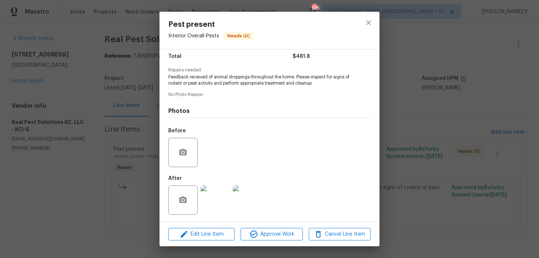
click at [125, 78] on div "Pest present Interior Overall - Pests Needs QC Vendor Real Pest Solutions KC, L…" at bounding box center [269, 129] width 539 height 258
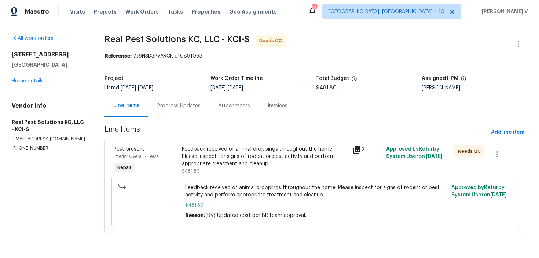
click at [183, 118] on section "Real Pest Solutions KC, LLC - KCI-S Needs QC Reference: 7J6N3D3PVARCK-d10891063…" at bounding box center [315, 138] width 423 height 207
click at [191, 110] on div "Progress Updates" at bounding box center [178, 106] width 61 height 22
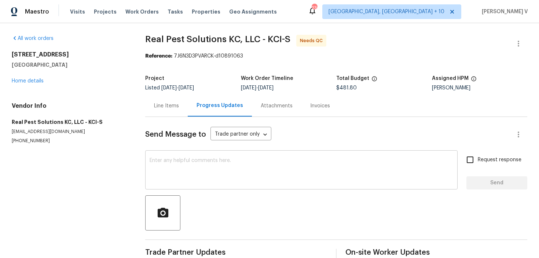
click at [196, 174] on textarea at bounding box center [302, 171] width 304 height 26
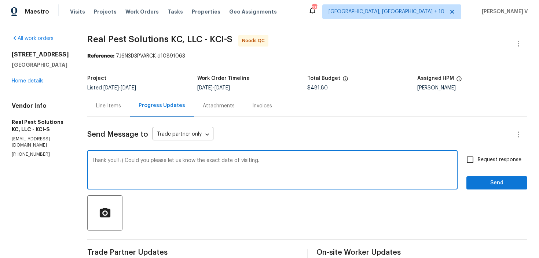
type textarea "Thank you!! :) Could you please let us know the exact date of visiting."
click at [475, 157] on input "Request response" at bounding box center [469, 159] width 15 height 15
checkbox input "true"
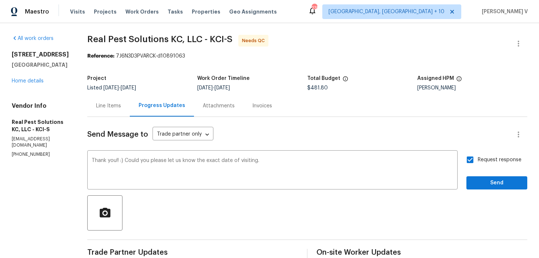
click at [0, 0] on span "visiting?" at bounding box center [0, 0] width 0 height 0
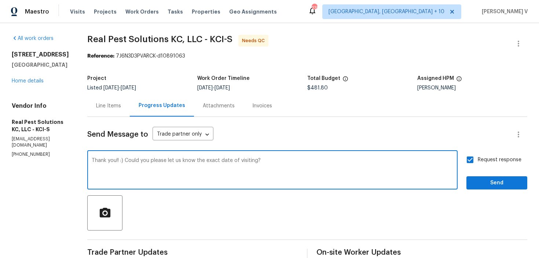
type textarea "Thank you!! :) Could you please let us know the exact date of visiting?"
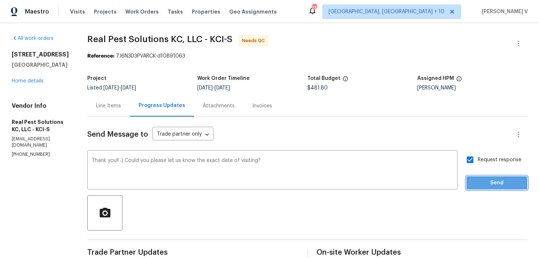
click at [477, 185] on span "Send" at bounding box center [496, 183] width 49 height 9
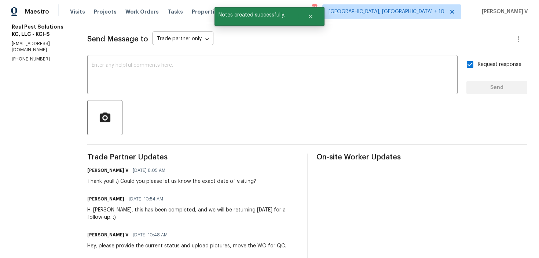
scroll to position [105, 0]
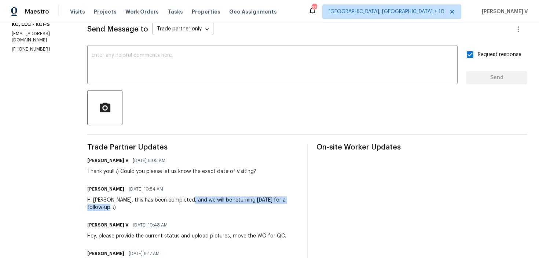
drag, startPoint x: 201, startPoint y: 201, endPoint x: 207, endPoint y: 206, distance: 8.1
click at [207, 206] on div "Hi [PERSON_NAME], this has been completed, and we will be returning [DATE] for …" at bounding box center [192, 203] width 211 height 15
copy div "will be returning [DATE] for a follow-up. :)"
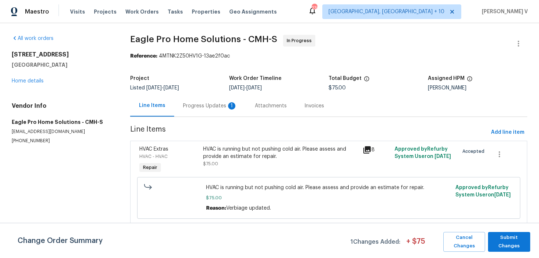
click at [205, 101] on div "Progress Updates 1" at bounding box center [210, 106] width 72 height 22
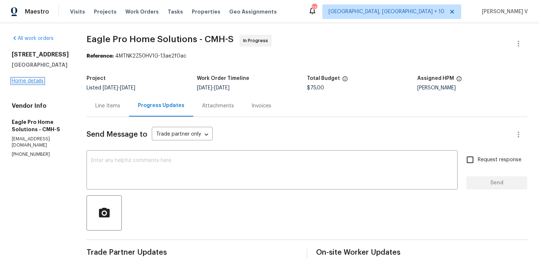
click at [31, 82] on link "Home details" at bounding box center [28, 80] width 32 height 5
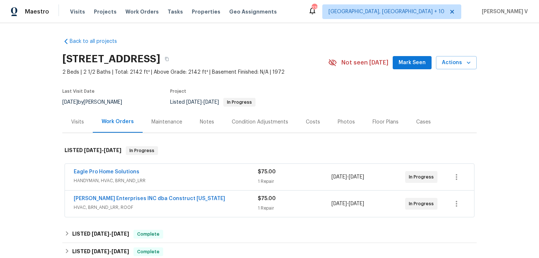
click at [117, 174] on span "Eagle Pro Home Solutions" at bounding box center [107, 171] width 66 height 7
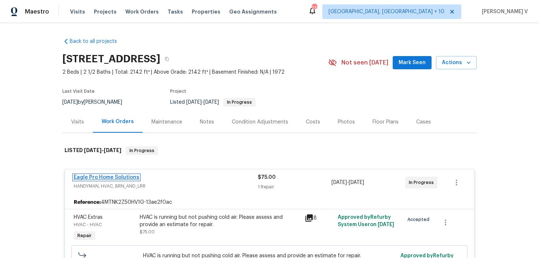
click at [120, 175] on link "Eagle Pro Home Solutions" at bounding box center [107, 177] width 66 height 5
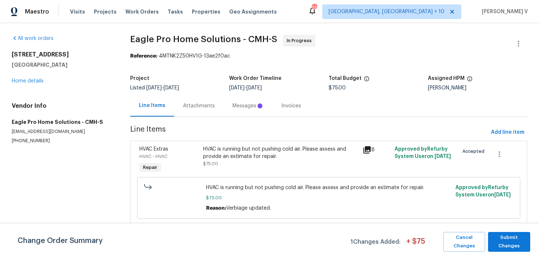
click at [120, 175] on div "All work orders 3526 Rue De Fleur Columbus, OH 43221 Home details Vendor Info E…" at bounding box center [269, 134] width 539 height 223
click at [183, 121] on section "Eagle Pro Home Solutions - CMH-S In Progress Reference: 4MTNK2Z50HV1G-13ae2f0ac…" at bounding box center [328, 135] width 397 height 200
click at [188, 115] on div "Progress Updates" at bounding box center [204, 106] width 61 height 22
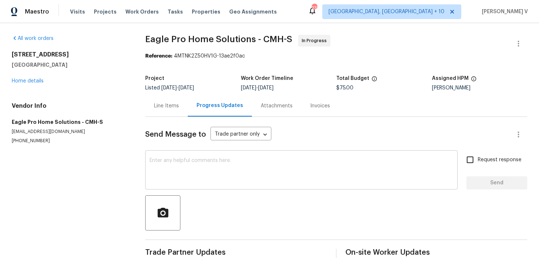
click at [187, 177] on textarea at bounding box center [302, 171] width 304 height 26
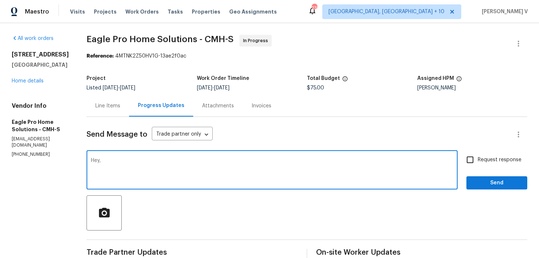
scroll to position [27, 0]
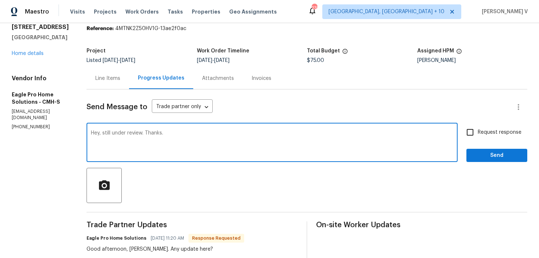
type textarea "Hey, still under review. Thanks."
click at [489, 149] on button "Send" at bounding box center [496, 156] width 61 height 14
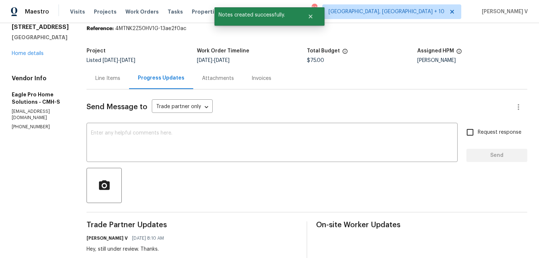
scroll to position [0, 0]
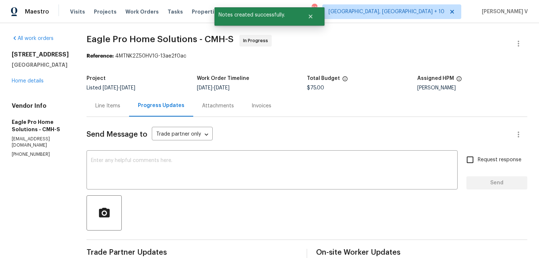
click at [35, 84] on div "3526 Rue De Fleur Columbus, OH 43221 Home details" at bounding box center [40, 68] width 57 height 34
click at [35, 83] on link "Home details" at bounding box center [28, 80] width 32 height 5
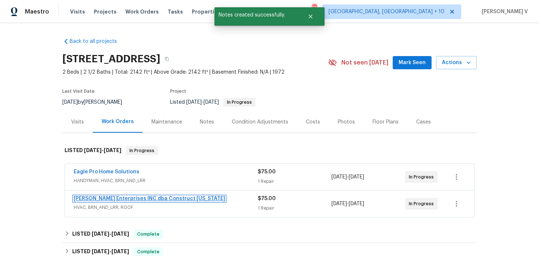
click at [109, 196] on link "Strick Enterprises INC dba Construct Ohio" at bounding box center [149, 198] width 151 height 5
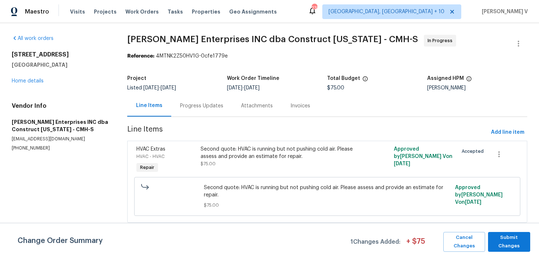
click at [204, 99] on div "Progress Updates" at bounding box center [201, 106] width 61 height 22
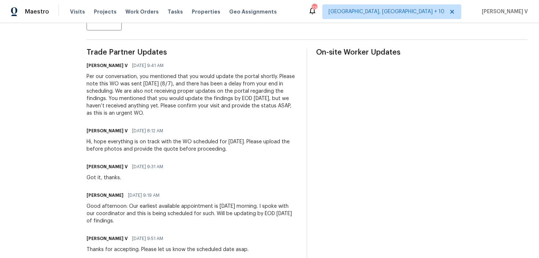
scroll to position [8, 0]
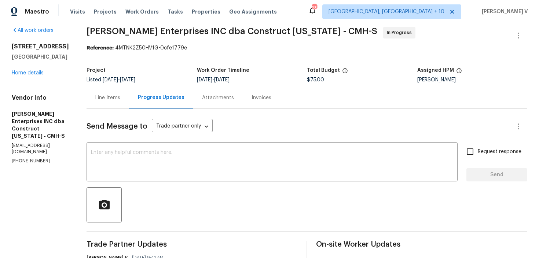
click at [34, 143] on div "Vendor Info Strick Enterprises INC dba Construct Ohio - CMH-S opendoor@construc…" at bounding box center [40, 129] width 57 height 70
copy p "(614) 591-4777"
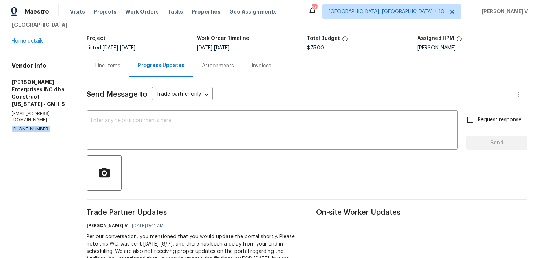
scroll to position [100, 0]
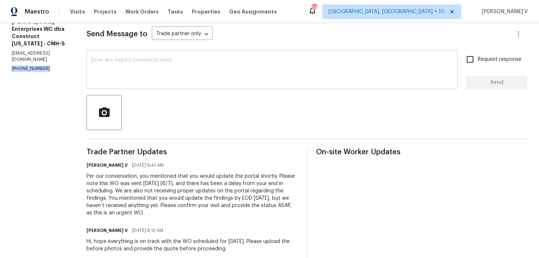
click at [218, 63] on textarea at bounding box center [272, 71] width 362 height 26
paste textarea "We tried calling but didn’t get a response, so we’ve also sent a text. Could yo…"
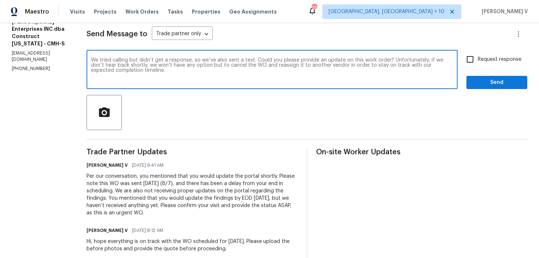
type textarea "We tried calling but didn’t get a response, so we’ve also sent a text. Could yo…"
click at [465, 61] on input "Request response" at bounding box center [469, 59] width 15 height 15
checkbox input "true"
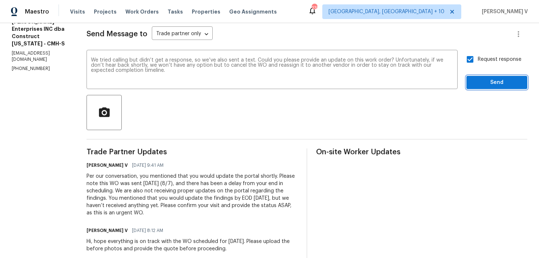
click at [496, 80] on span "Send" at bounding box center [496, 82] width 49 height 9
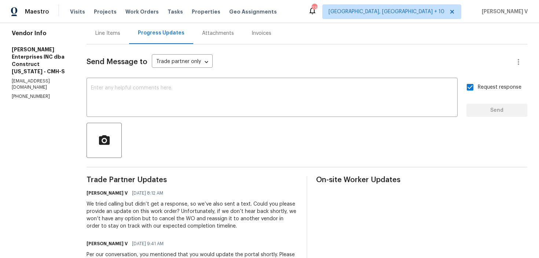
scroll to position [104, 0]
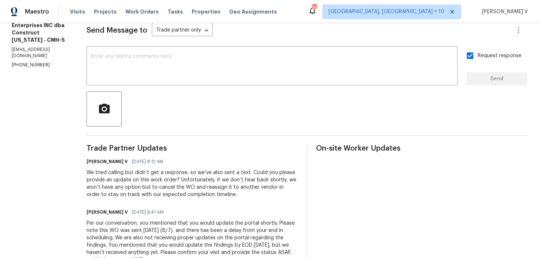
click at [164, 186] on div "We tried calling but didn’t get a response, so we’ve also sent a text. Could yo…" at bounding box center [192, 183] width 211 height 29
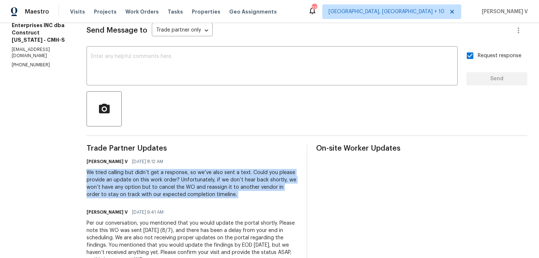
copy div "We tried calling but didn’t get a response, so we’ve also sent a text. Could yo…"
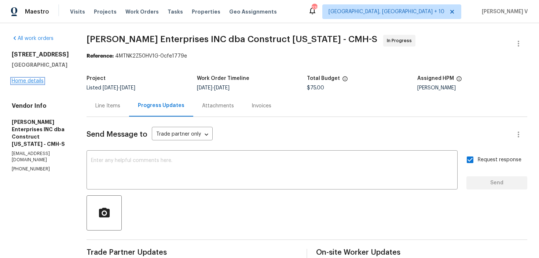
click at [25, 82] on link "Home details" at bounding box center [28, 80] width 32 height 5
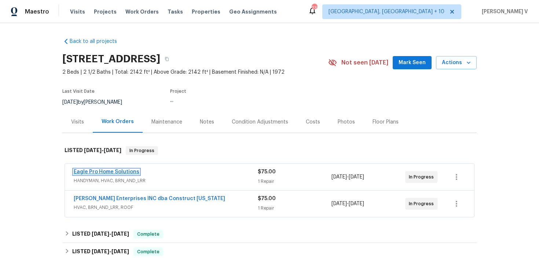
click at [95, 173] on link "Eagle Pro Home Solutions" at bounding box center [107, 171] width 66 height 5
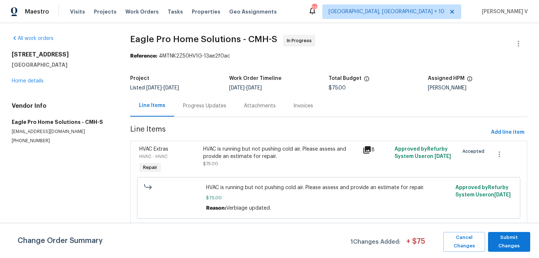
click at [205, 101] on div "Progress Updates" at bounding box center [204, 106] width 61 height 22
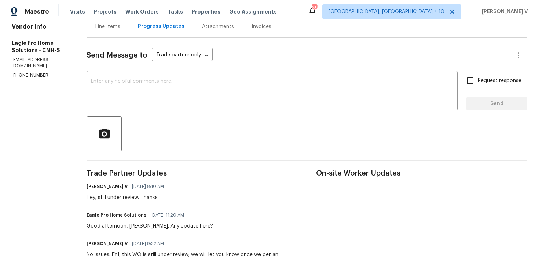
scroll to position [22, 0]
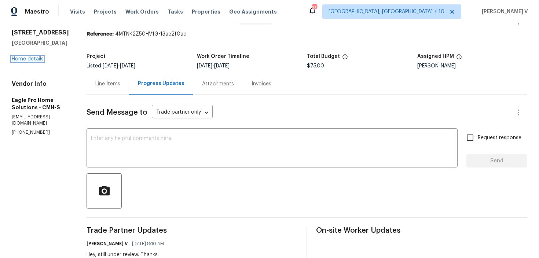
click at [35, 56] on link "Home details" at bounding box center [28, 58] width 32 height 5
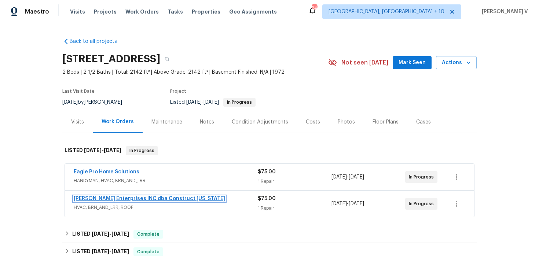
click at [102, 199] on link "[PERSON_NAME] Enterprises INC dba Construct [US_STATE]" at bounding box center [149, 198] width 151 height 5
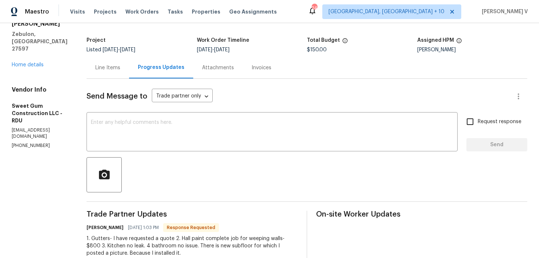
scroll to position [70, 0]
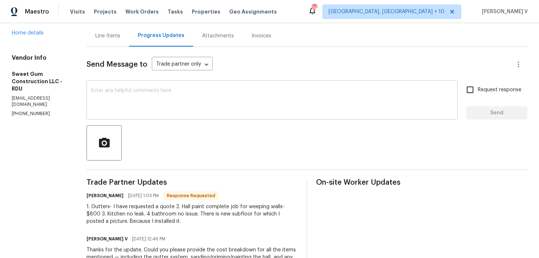
click at [144, 106] on textarea at bounding box center [272, 101] width 362 height 26
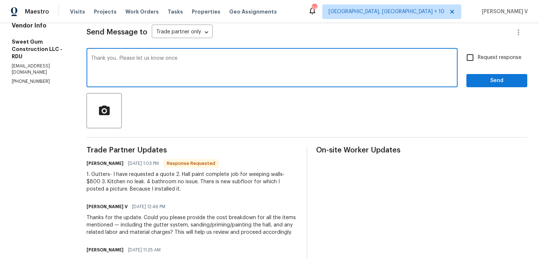
scroll to position [107, 0]
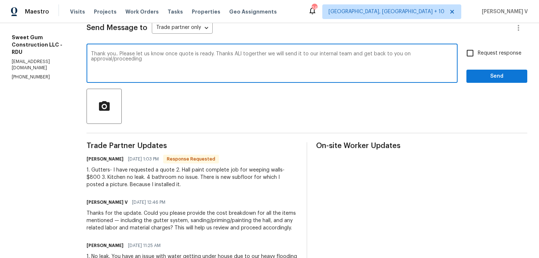
paste textarea "Please let us know once the quote is ready. We’ll compile everything and send i…"
click at [291, 57] on textarea "Thank you. Please let us know once the quote is ready. We’ll compile everything…" at bounding box center [272, 64] width 362 height 26
type textarea "Thank you. Please let us know once the quote is ready. We’ll compile everything…"
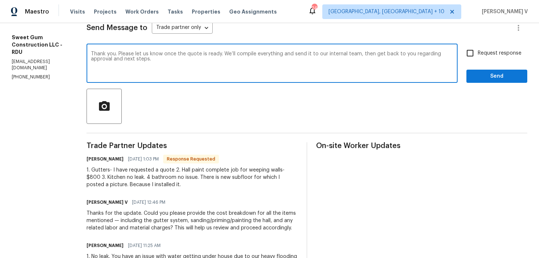
click at [477, 49] on input "Request response" at bounding box center [469, 52] width 15 height 15
checkbox input "true"
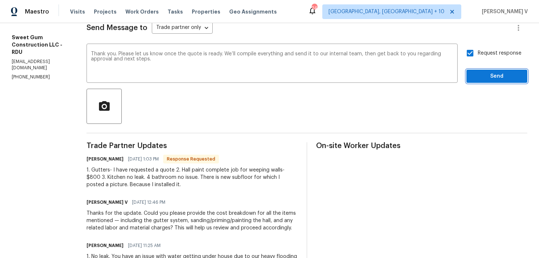
click at [488, 77] on span "Send" at bounding box center [496, 76] width 49 height 9
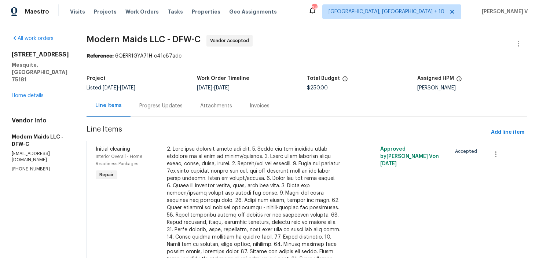
click at [179, 112] on div "Progress Updates" at bounding box center [161, 106] width 61 height 22
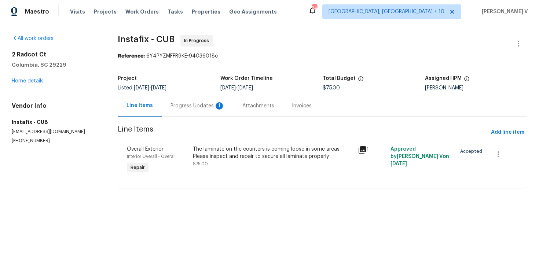
click at [196, 108] on div "Progress Updates 1" at bounding box center [197, 105] width 54 height 7
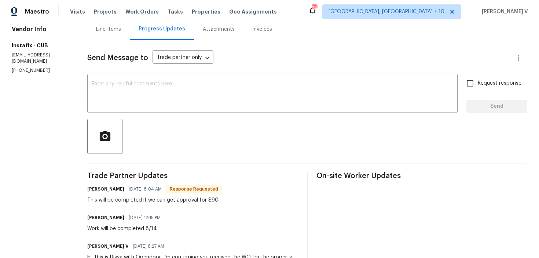
scroll to position [57, 0]
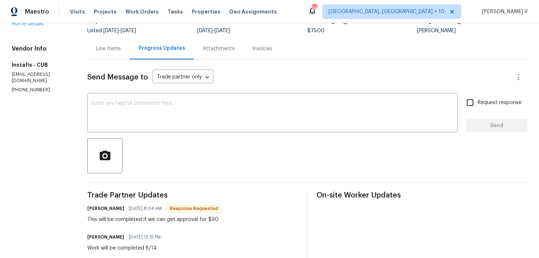
click at [106, 49] on div "Line Items" at bounding box center [108, 48] width 25 height 7
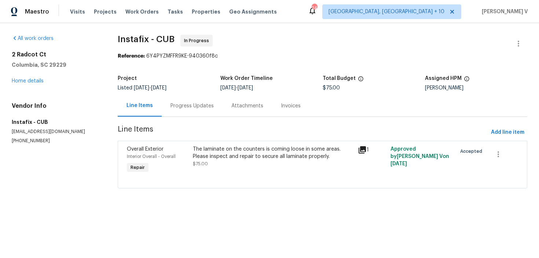
click at [262, 159] on div "The laminate on the counters is coming loose in some areas. Please inspect and …" at bounding box center [273, 153] width 160 height 15
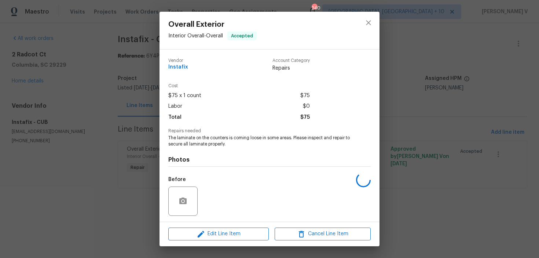
scroll to position [49, 0]
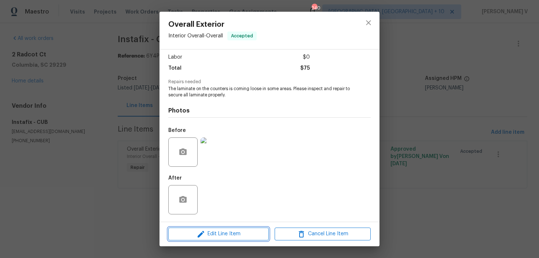
click at [190, 232] on span "Edit Line Item" at bounding box center [218, 233] width 96 height 9
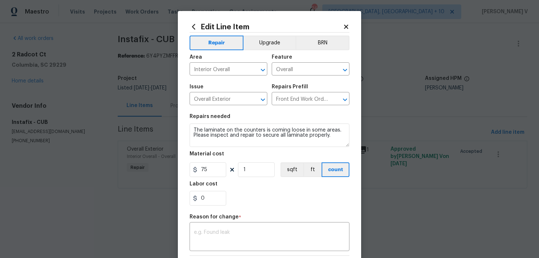
click at [190, 232] on div "x ​" at bounding box center [270, 237] width 160 height 27
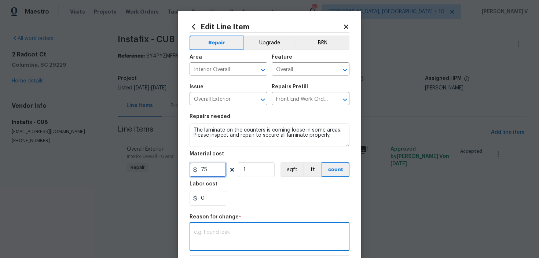
click at [207, 174] on input "75" at bounding box center [208, 169] width 37 height 15
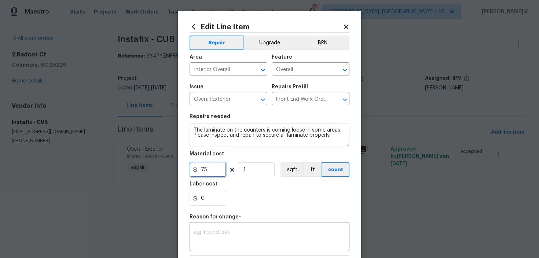
click at [207, 174] on input "75" at bounding box center [208, 169] width 37 height 15
type input "90"
click at [227, 233] on textarea at bounding box center [269, 237] width 151 height 15
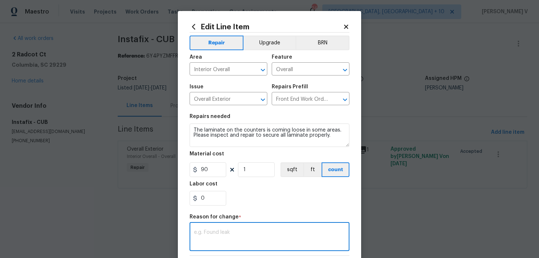
paste textarea "(DV) Updated per vendor’s final cost."
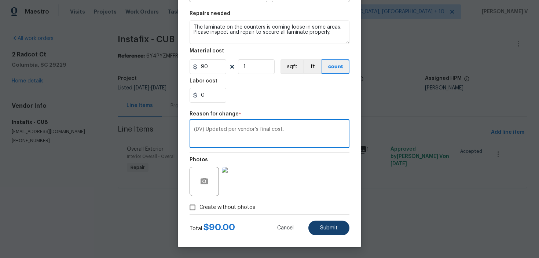
type textarea "(DV) Updated per vendor’s final cost."
click at [327, 229] on span "Submit" at bounding box center [329, 227] width 18 height 5
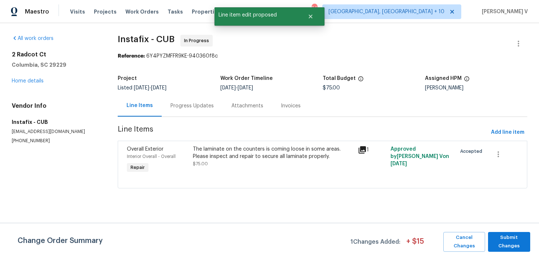
scroll to position [0, 0]
click at [501, 242] on span "Submit Changes" at bounding box center [509, 242] width 35 height 17
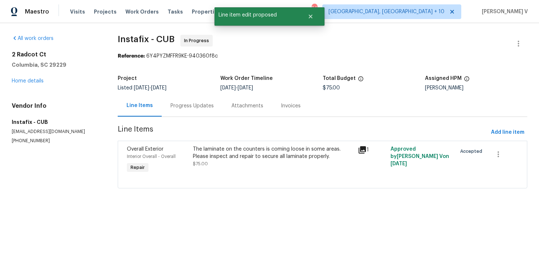
click at [183, 106] on div "Progress Updates" at bounding box center [191, 105] width 43 height 7
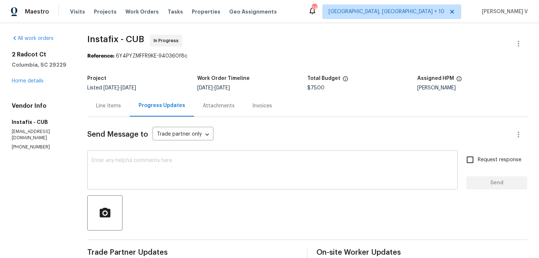
click at [142, 152] on div "x ​" at bounding box center [272, 170] width 370 height 37
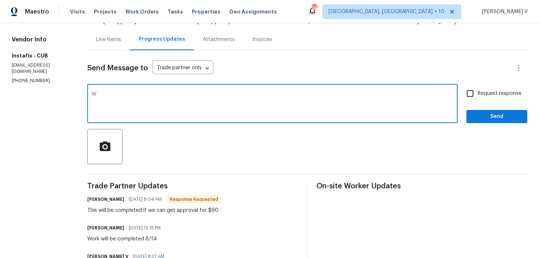
scroll to position [68, 0]
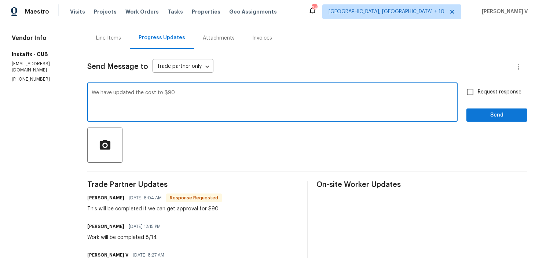
paste textarea "Please ensure before photos are taken, as they are mandatory."
click at [225, 93] on textarea "We have updated the cost to $90. Please ensure before photos are taken, as they…" at bounding box center [272, 103] width 361 height 26
type textarea "We have updated the cost to $90. Please ensure before and after photos are take…"
click at [477, 89] on input "Request response" at bounding box center [469, 91] width 15 height 15
checkbox input "true"
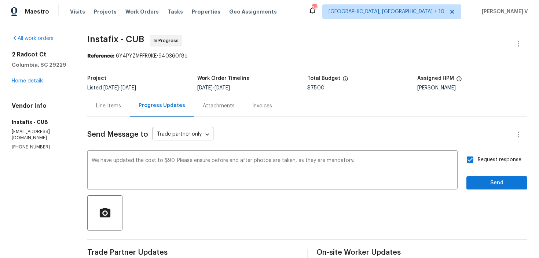
scroll to position [99, 0]
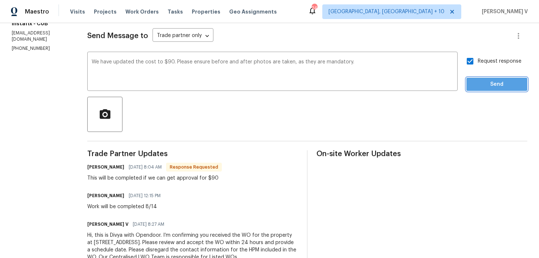
click at [485, 86] on span "Send" at bounding box center [496, 84] width 49 height 9
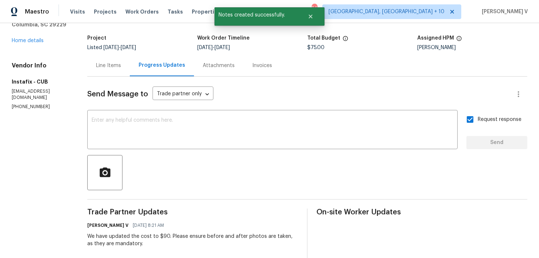
scroll to position [0, 0]
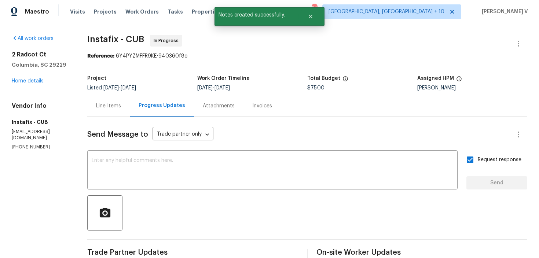
click at [107, 70] on section "Instafix - CUB In Progress Reference: 6Y4PYZMFFR9KE-940360f8c Project Listed 8/…" at bounding box center [307, 220] width 440 height 370
click at [102, 117] on div "Send Message to Trade partner only Trade partner only ​ x ​ Request response Se…" at bounding box center [307, 260] width 440 height 287
click at [106, 113] on div "Line Items" at bounding box center [108, 106] width 43 height 22
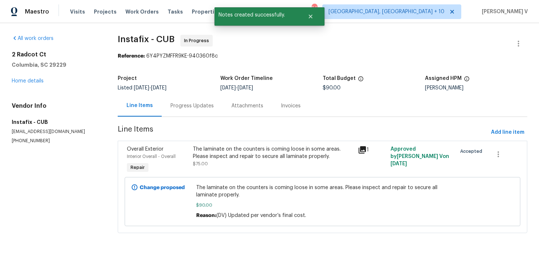
click at [157, 107] on div "Line Items" at bounding box center [140, 106] width 44 height 22
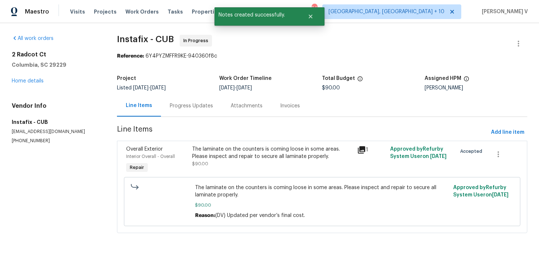
click at [196, 110] on div "Progress Updates" at bounding box center [191, 106] width 61 height 22
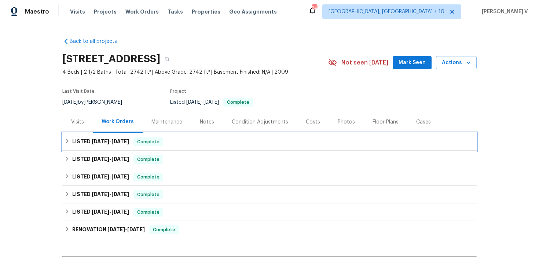
click at [229, 141] on div "LISTED [DATE] - [DATE] Complete" at bounding box center [270, 141] width 410 height 9
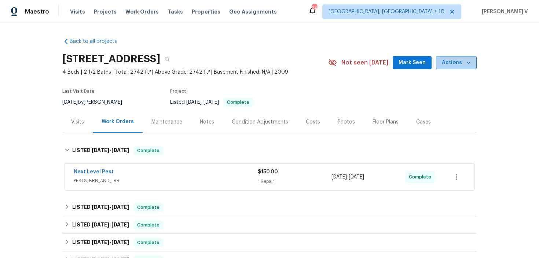
click at [455, 63] on span "Actions" at bounding box center [456, 62] width 29 height 9
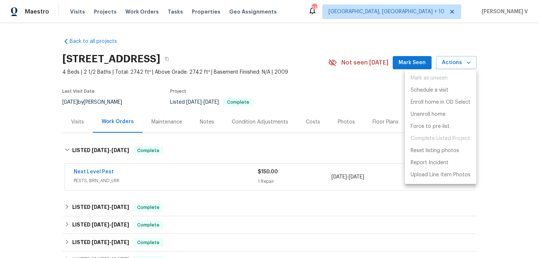
click at [299, 112] on div at bounding box center [269, 129] width 539 height 258
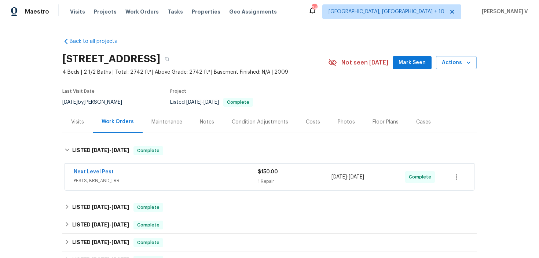
scroll to position [141, 0]
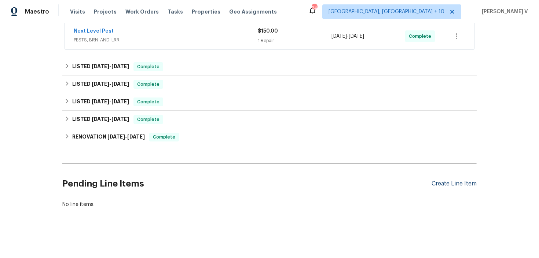
click at [459, 186] on div "Create Line Item" at bounding box center [453, 183] width 45 height 7
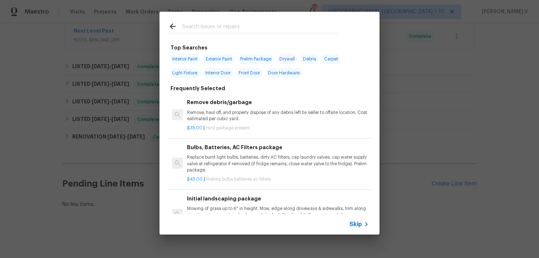
click at [360, 220] on div "Skip" at bounding box center [269, 224] width 220 height 21
click at [356, 221] on span "Skip" at bounding box center [355, 224] width 12 height 7
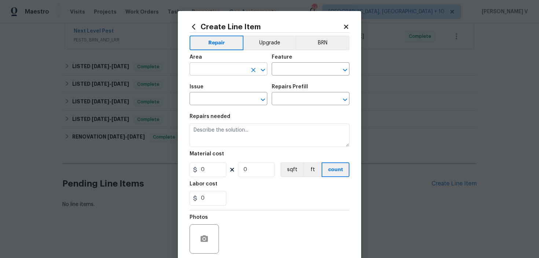
click at [214, 69] on input "text" at bounding box center [218, 69] width 57 height 11
click at [215, 90] on li "Front" at bounding box center [229, 86] width 78 height 12
type input "Front"
click at [284, 72] on input "text" at bounding box center [300, 69] width 57 height 11
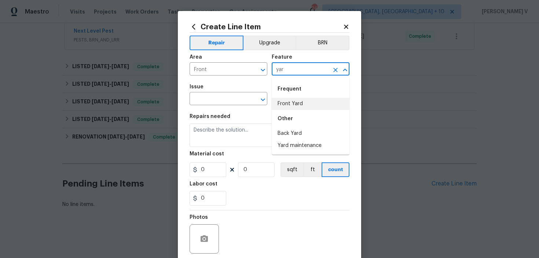
click at [288, 100] on li "Front Yard" at bounding box center [311, 104] width 78 height 12
type input "Front Yard"
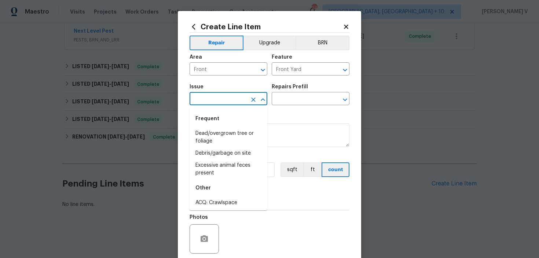
click at [232, 102] on input "text" at bounding box center [218, 99] width 57 height 11
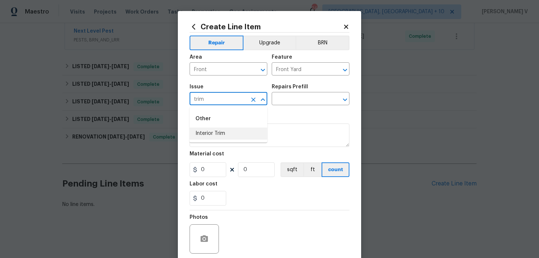
click at [242, 137] on li "Interior Trim" at bounding box center [229, 134] width 78 height 12
type input "Interior Trim"
click at [310, 103] on input "text" at bounding box center [300, 99] width 57 height 11
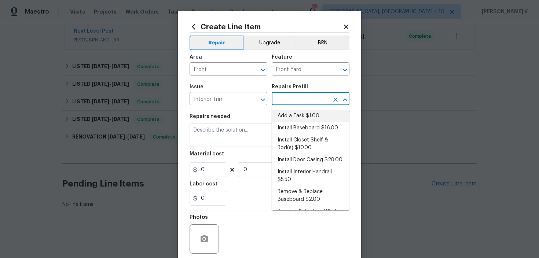
click at [291, 114] on li "Add a Task $1.00" at bounding box center [311, 116] width 78 height 12
type input "Interior Trim"
type input "Add a Task $1.00"
type textarea "HPM to detail"
type input "1"
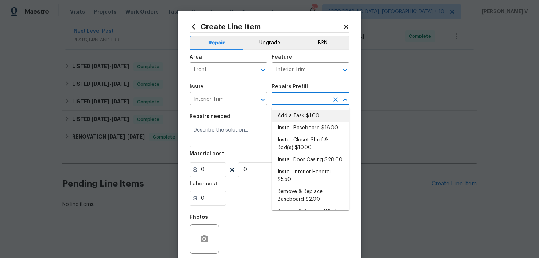
type input "1"
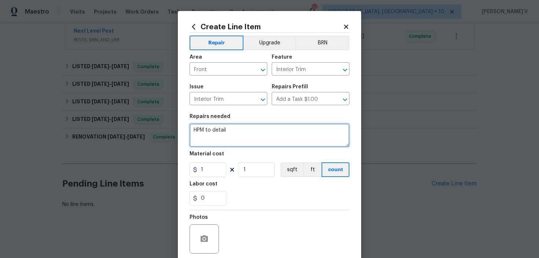
click at [253, 129] on textarea "HPM to detail" at bounding box center [270, 135] width 160 height 23
paste textarea "Front yard the bushes need to be trimmed."
type textarea "Front yard the bushes need to be trimmed."
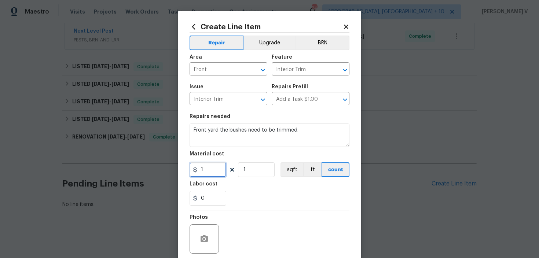
click at [211, 175] on input "1" at bounding box center [208, 169] width 37 height 15
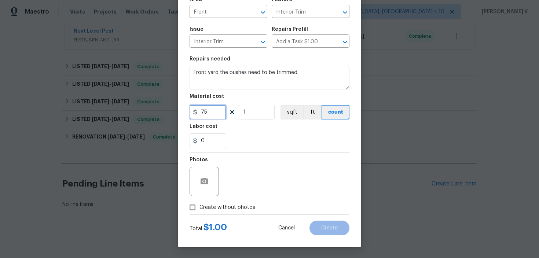
type input "75"
click at [209, 190] on div at bounding box center [204, 181] width 29 height 29
click at [206, 179] on icon "button" at bounding box center [204, 181] width 7 height 7
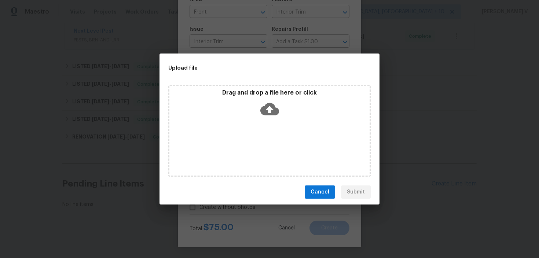
click at [278, 103] on icon at bounding box center [269, 109] width 19 height 19
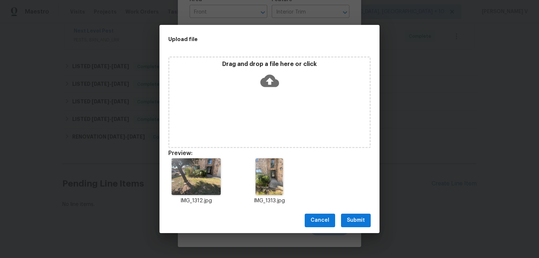
click at [351, 221] on span "Submit" at bounding box center [356, 220] width 18 height 9
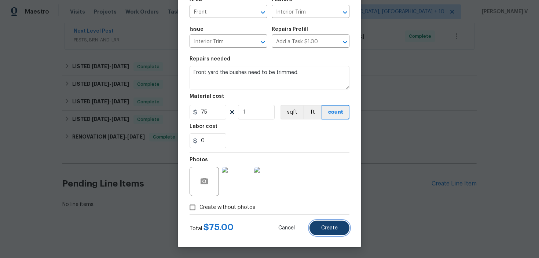
click at [323, 233] on button "Create" at bounding box center [329, 228] width 40 height 15
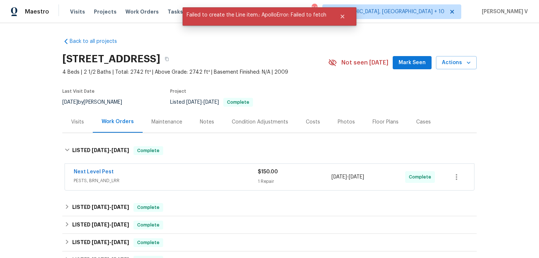
scroll to position [141, 0]
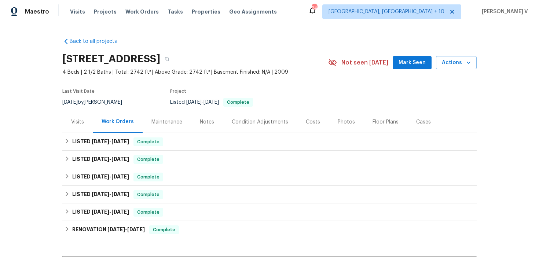
scroll to position [93, 0]
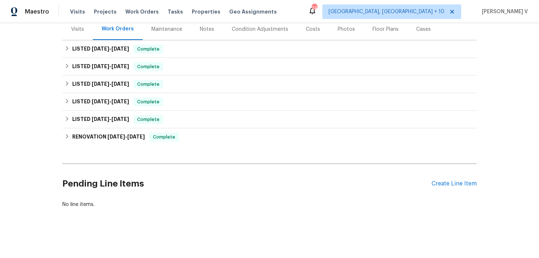
click at [457, 180] on div "Pending Line Items Create Line Item" at bounding box center [269, 184] width 414 height 34
click at [457, 181] on div "Create Line Item" at bounding box center [453, 183] width 45 height 7
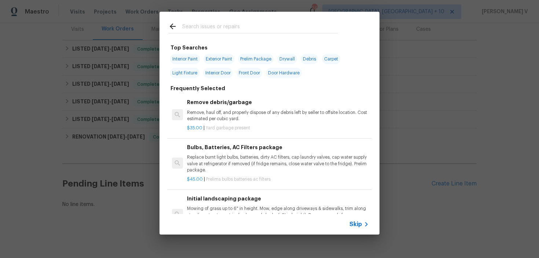
click at [362, 217] on div "Skip" at bounding box center [269, 224] width 220 height 21
click at [361, 220] on div "Skip" at bounding box center [359, 224] width 21 height 9
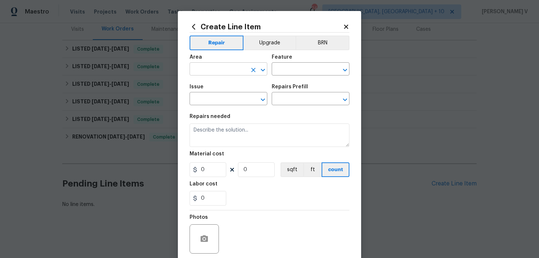
click at [224, 71] on input "text" at bounding box center [218, 69] width 57 height 11
click at [226, 86] on li "Front" at bounding box center [229, 86] width 78 height 12
type input "Front"
click at [306, 62] on div "Feature" at bounding box center [311, 60] width 78 height 10
click at [290, 71] on input "text" at bounding box center [300, 69] width 57 height 11
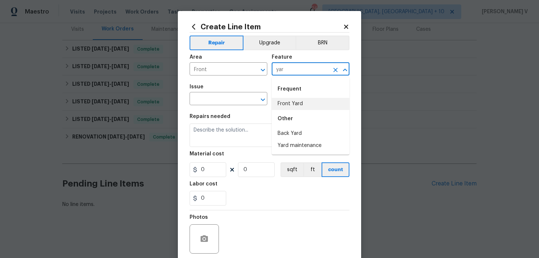
click at [298, 102] on li "Front Yard" at bounding box center [311, 104] width 78 height 12
type input "Front Yard"
click at [222, 101] on input "text" at bounding box center [218, 99] width 57 height 11
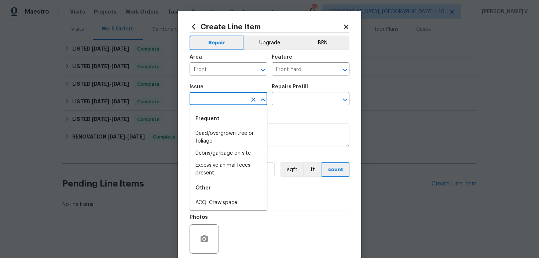
type input "r"
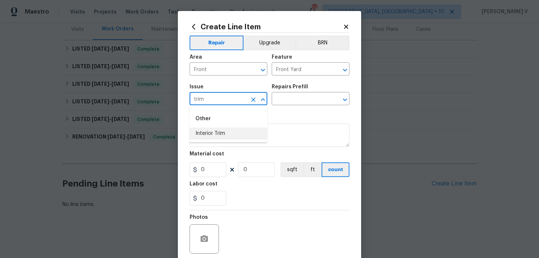
click at [230, 128] on li "Interior Trim" at bounding box center [229, 134] width 78 height 12
type input "Interior Trim"
click at [301, 108] on div "Issue Interior Trim ​ Repairs Prefill ​" at bounding box center [270, 95] width 160 height 30
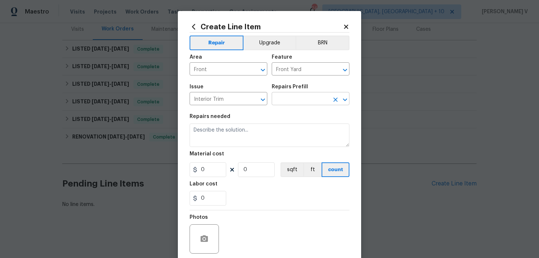
click at [313, 100] on input "text" at bounding box center [300, 99] width 57 height 11
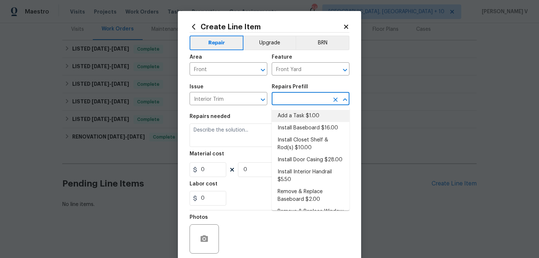
click at [284, 121] on li "Add a Task $1.00" at bounding box center [311, 116] width 78 height 12
type input "Interior Trim"
type input "Add a Task $1.00"
type textarea "HPM to detail"
type input "1"
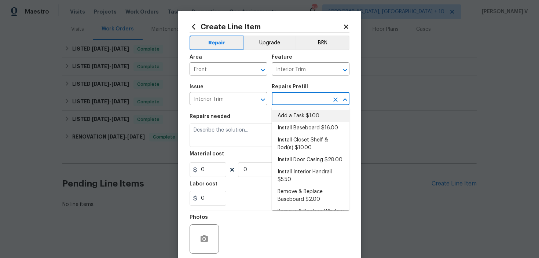
type input "1"
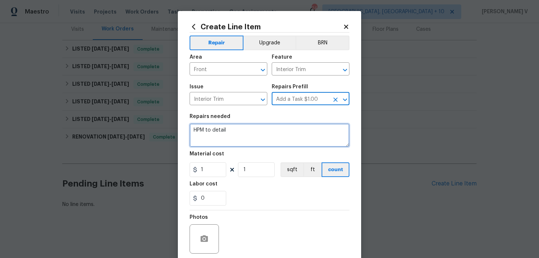
click at [251, 145] on textarea "HPM to detail" at bounding box center [270, 135] width 160 height 23
paste textarea "Front yard the bushes need to be trimmed."
type textarea "Front yard the bushes need to be trimmed."
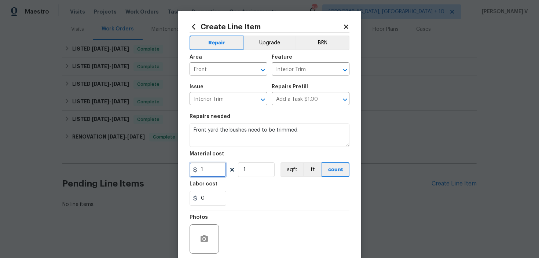
click at [219, 166] on input "1" at bounding box center [208, 169] width 37 height 15
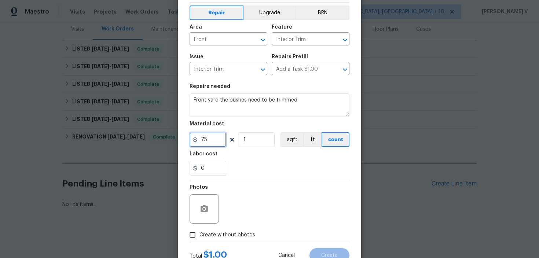
scroll to position [58, 0]
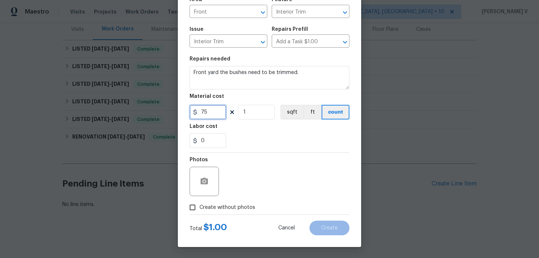
type input "75"
click at [193, 211] on input "Create without photos" at bounding box center [192, 208] width 14 height 14
checkbox input "true"
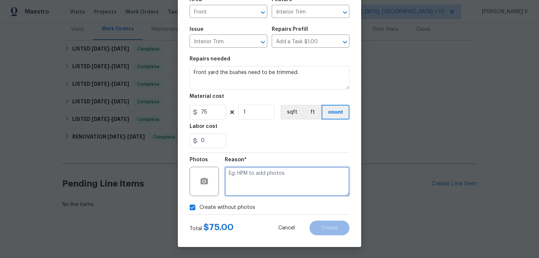
click at [259, 182] on textarea at bounding box center [287, 181] width 125 height 29
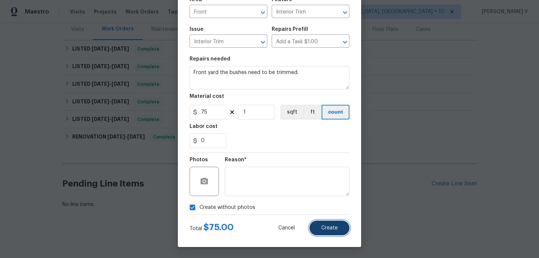
click at [323, 228] on span "Create" at bounding box center [329, 227] width 16 height 5
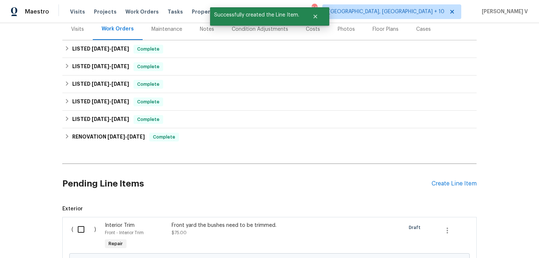
click at [78, 222] on input "checkbox" at bounding box center [83, 229] width 21 height 15
checkbox input "true"
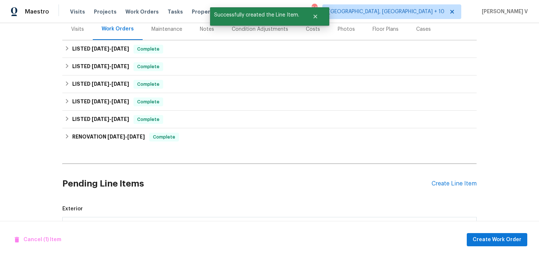
scroll to position [176, 0]
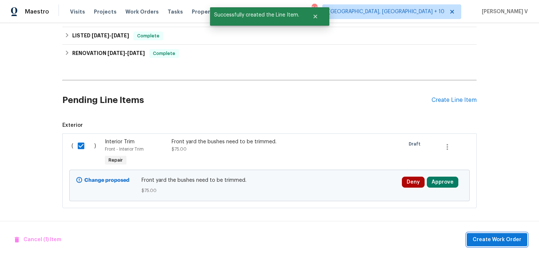
click at [486, 246] on button "Create Work Order" at bounding box center [497, 240] width 60 height 14
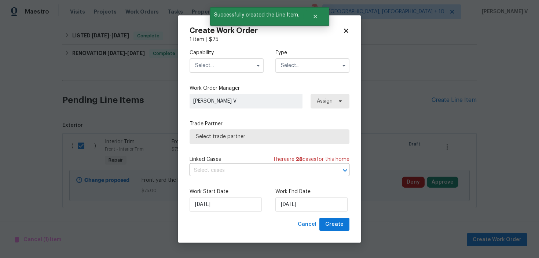
click at [229, 65] on input "text" at bounding box center [227, 65] width 74 height 15
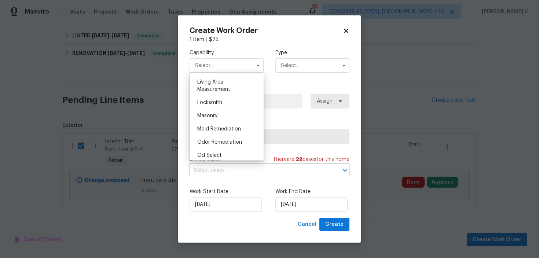
scroll to position [454, 0]
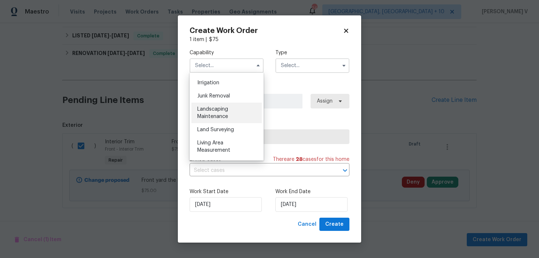
click at [226, 117] on span "Landscaping Maintenance" at bounding box center [212, 113] width 31 height 12
type input "Landscaping Maintenance"
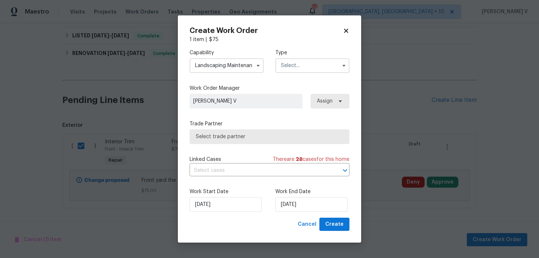
click at [299, 73] on div "Capability Landscaping Maintenance Agent Appliance Bathtub Resurfacing BRN And …" at bounding box center [270, 61] width 160 height 36
click at [302, 71] on input "text" at bounding box center [312, 65] width 74 height 15
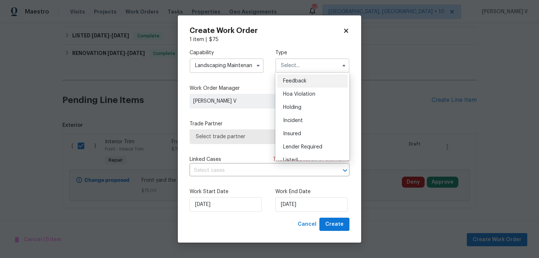
click at [295, 77] on div "Feedback" at bounding box center [312, 80] width 70 height 13
type input "Feedback"
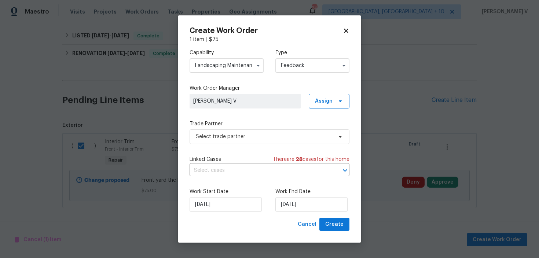
click at [295, 77] on div "Capability Landscaping Maintenance Type Feedback Feedback Hoa Violation Holding…" at bounding box center [270, 61] width 160 height 36
click at [254, 135] on span "Select trade partner" at bounding box center [264, 136] width 137 height 7
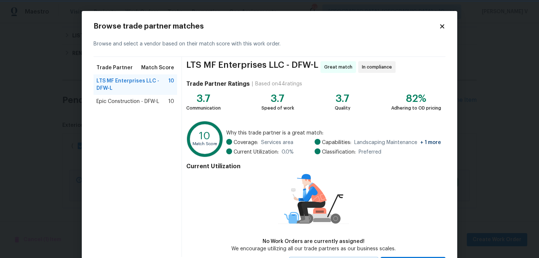
scroll to position [34, 0]
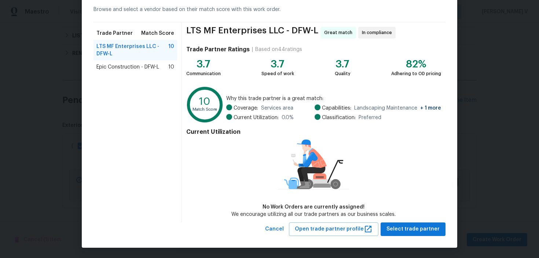
click at [126, 66] on span "Epic Construction - DFW-L" at bounding box center [127, 66] width 63 height 7
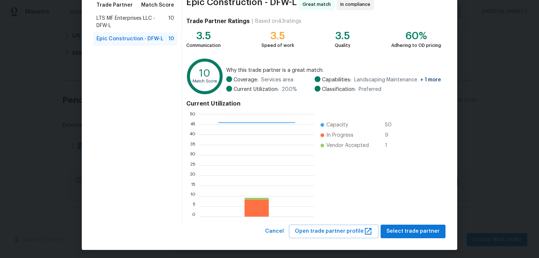
scroll to position [65, 0]
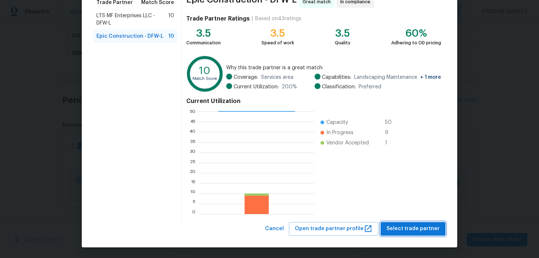
click at [397, 230] on span "Select trade partner" at bounding box center [412, 228] width 53 height 9
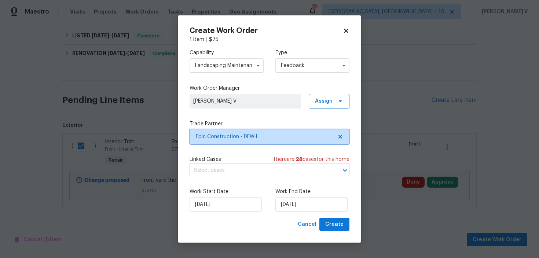
scroll to position [0, 0]
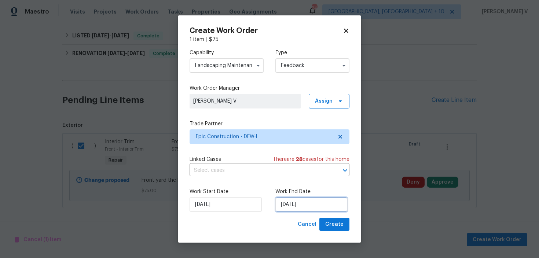
click at [297, 198] on input "[DATE]" at bounding box center [311, 204] width 72 height 15
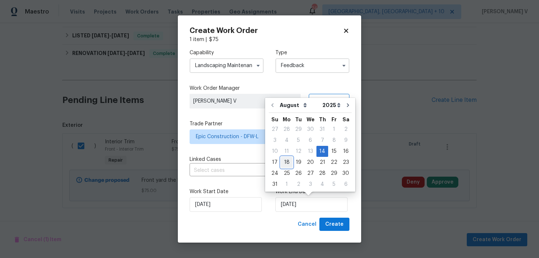
click at [286, 162] on div "18" at bounding box center [287, 162] width 12 height 10
type input "[DATE]"
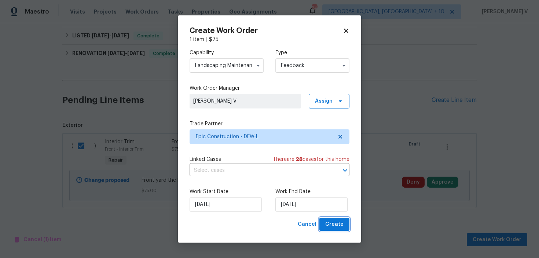
click at [339, 227] on span "Create" at bounding box center [334, 224] width 18 height 9
checkbox input "false"
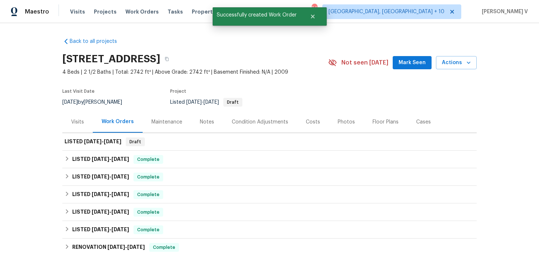
scroll to position [110, 0]
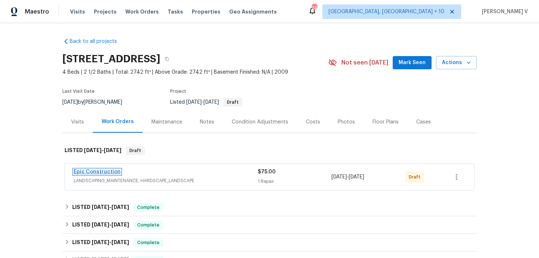
click at [103, 173] on link "Epic Construction" at bounding box center [97, 171] width 47 height 5
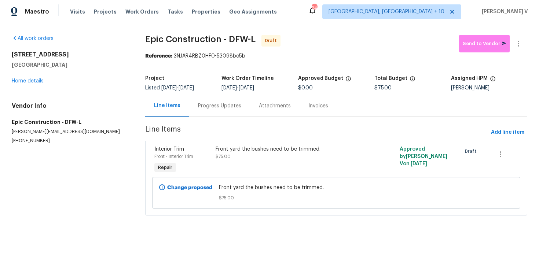
click at [196, 109] on div "Progress Updates" at bounding box center [219, 106] width 61 height 22
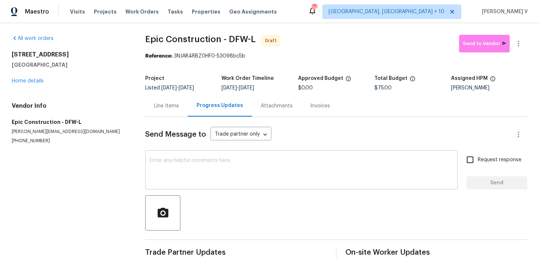
click at [174, 172] on textarea at bounding box center [302, 171] width 304 height 26
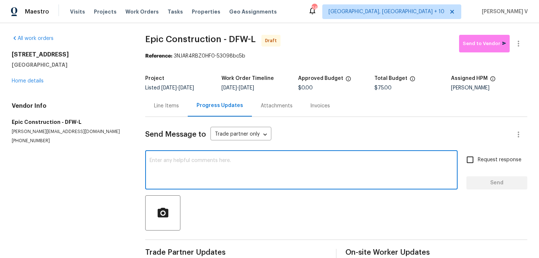
paste textarea "Hi, this is Divya with Opendoor. I’m confirming you received the WO for the pro…"
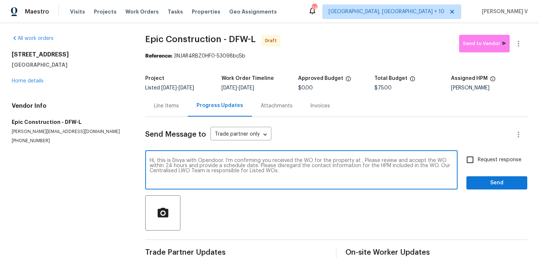
click at [359, 160] on textarea "Hi, this is Divya with Opendoor. I’m confirming you received the WO for the pro…" at bounding box center [302, 171] width 304 height 26
paste textarea "[STREET_ADDRESS]"
type textarea "Hi, this is Divya with Opendoor. I’m confirming you received the WO for the pro…"
click at [463, 168] on input "Request response" at bounding box center [469, 159] width 15 height 15
checkbox input "true"
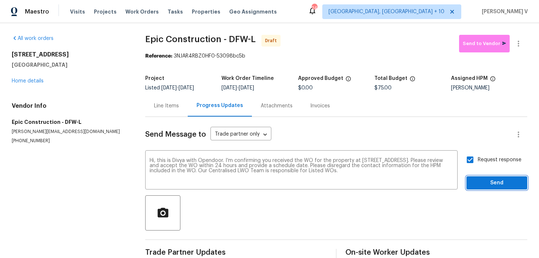
click at [480, 182] on span "Send" at bounding box center [496, 183] width 49 height 9
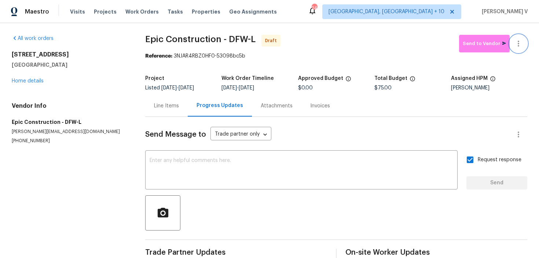
click at [525, 40] on button "button" at bounding box center [519, 44] width 18 height 18
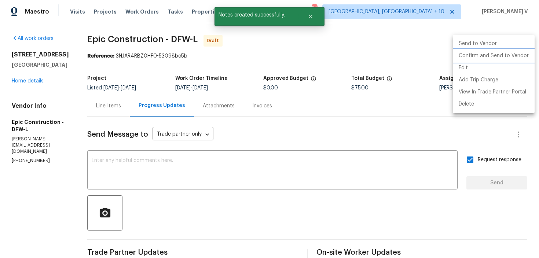
click at [494, 54] on li "Confirm and Send to Vendor" at bounding box center [494, 56] width 82 height 12
click at [180, 53] on div at bounding box center [269, 129] width 539 height 258
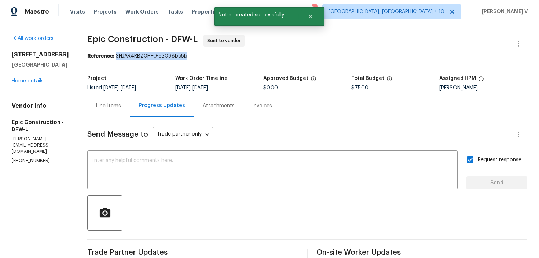
drag, startPoint x: 114, startPoint y: 55, endPoint x: 191, endPoint y: 54, distance: 76.3
click at [191, 54] on div "Reference: 3NJAR4RBZ0HF0-53098bc5b" at bounding box center [307, 55] width 440 height 7
copy div "3NJAR4RBZ0HF0-53098bc5b"
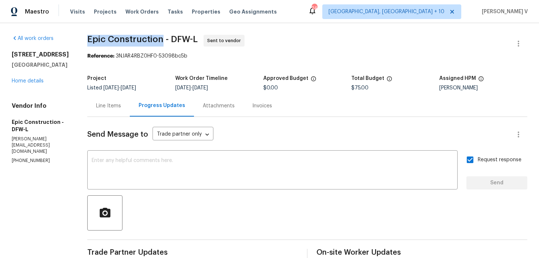
drag, startPoint x: 85, startPoint y: 41, endPoint x: 161, endPoint y: 38, distance: 75.6
click at [161, 38] on span "Epic Construction - DFW-L" at bounding box center [142, 39] width 110 height 9
copy span "Epic Construction"
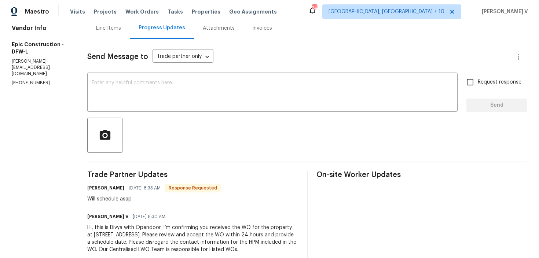
scroll to position [59, 0]
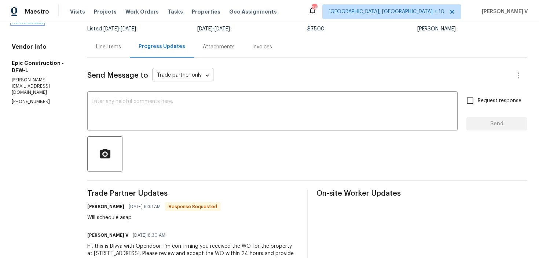
click at [37, 25] on link "Home details" at bounding box center [28, 21] width 32 height 5
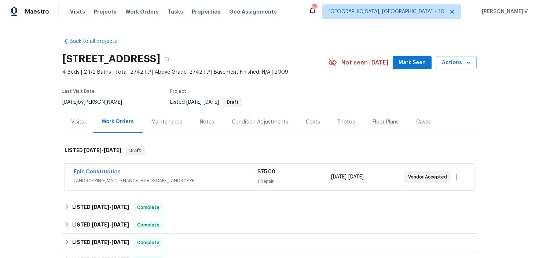
drag, startPoint x: 72, startPoint y: 166, endPoint x: 122, endPoint y: 166, distance: 50.2
click at [122, 167] on div "Epic Construction LANDSCAPING_MAINTENANCE, HARDSCAPE_LANDSCAPE $75.00 1 Repair …" at bounding box center [269, 177] width 409 height 26
click at [124, 175] on div "Epic Construction" at bounding box center [166, 172] width 184 height 9
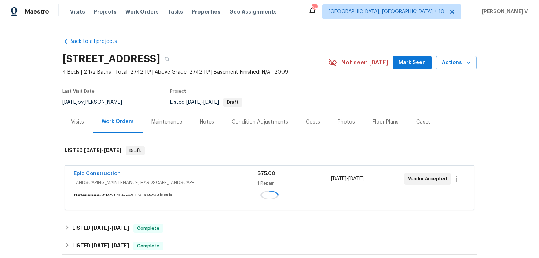
click at [124, 175] on div "Epic Construction" at bounding box center [166, 174] width 184 height 9
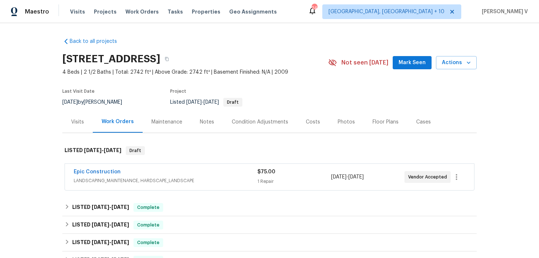
click at [124, 175] on div "Epic Construction" at bounding box center [166, 172] width 184 height 9
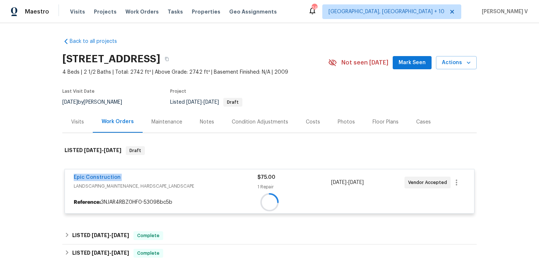
click at [129, 171] on div "Epic Construction LANDSCAPING_MAINTENANCE, HARDSCAPE_LANDSCAPE $75.00 1 Repair …" at bounding box center [269, 182] width 409 height 26
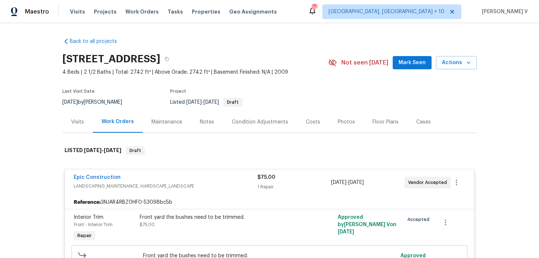
click at [125, 176] on div "Epic Construction" at bounding box center [166, 178] width 184 height 9
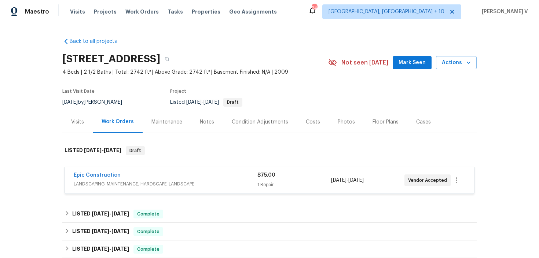
click at [125, 176] on div "Epic Construction" at bounding box center [166, 176] width 184 height 9
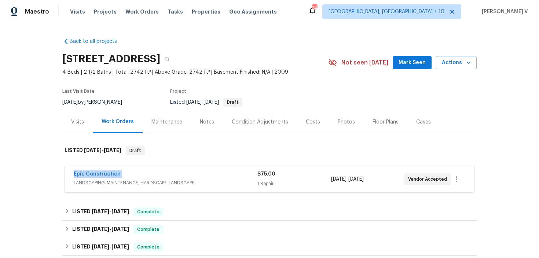
copy link "Epic Construction"
